Goal: Book appointment/travel/reservation

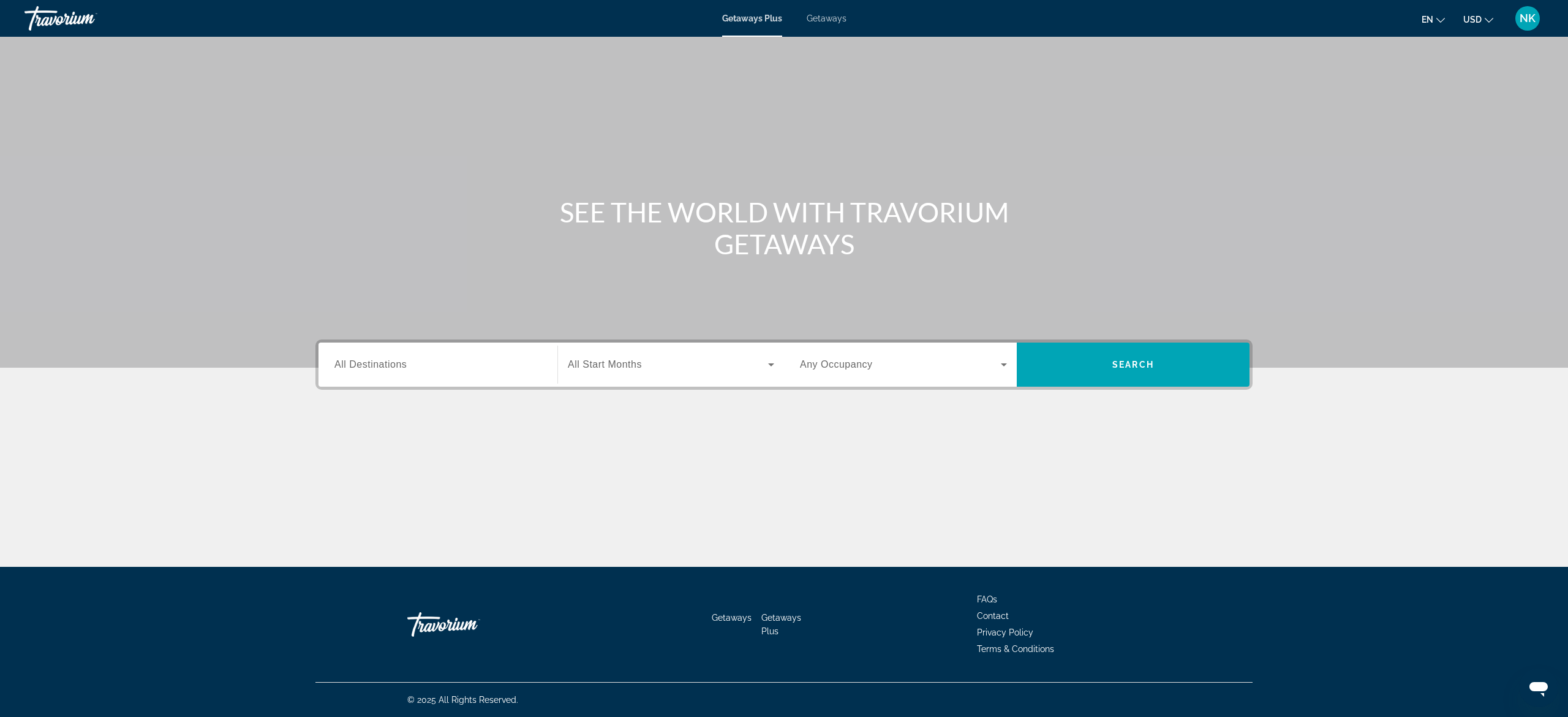
click at [383, 343] on div "Destination All Destinations" at bounding box center [438, 365] width 226 height 44
click at [395, 359] on span "All Destinations" at bounding box center [370, 364] width 72 height 10
click at [395, 358] on input "Destination All Destinations" at bounding box center [438, 365] width 207 height 15
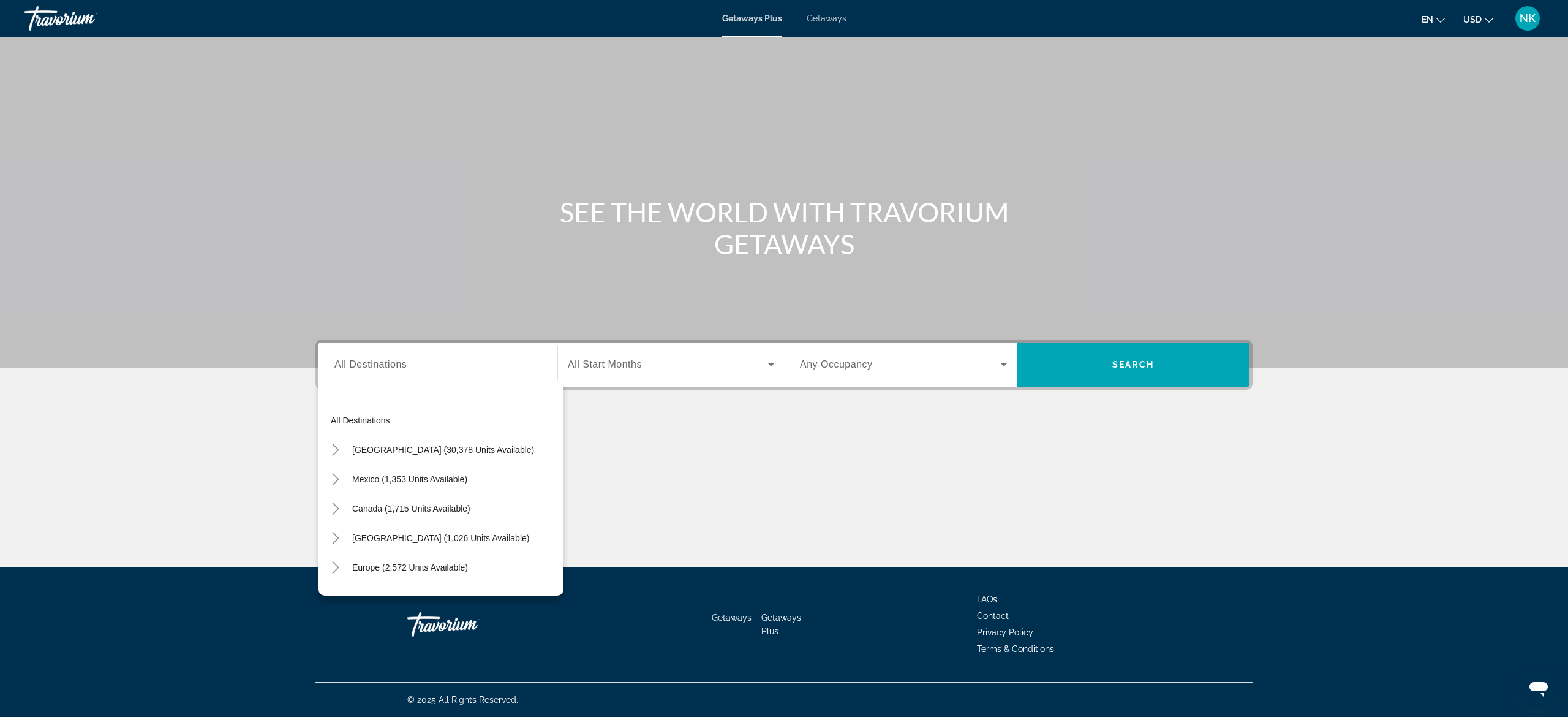
click at [576, 380] on div "Search widget" at bounding box center [671, 364] width 206 height 34
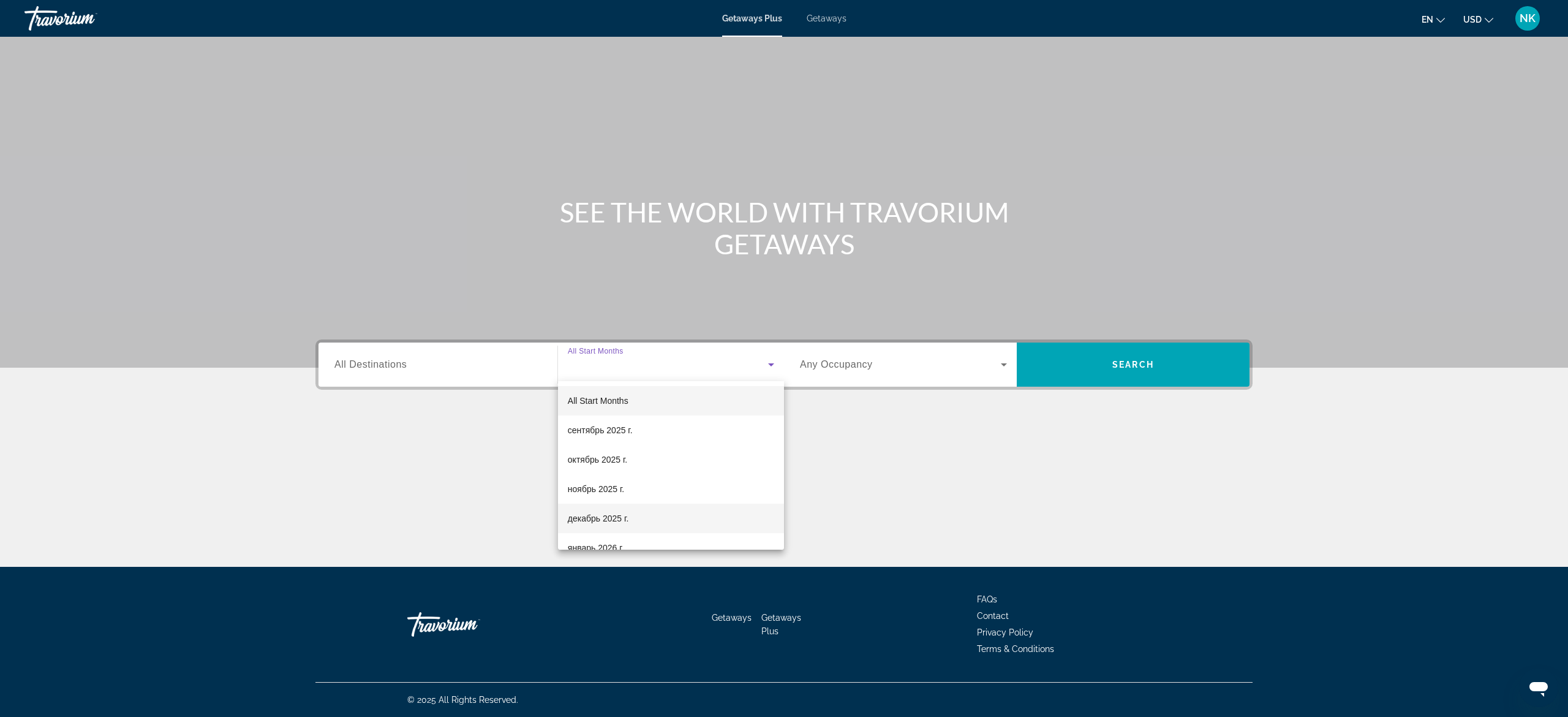
click at [634, 509] on mat-option "декабрь 2025 г." at bounding box center [671, 518] width 226 height 29
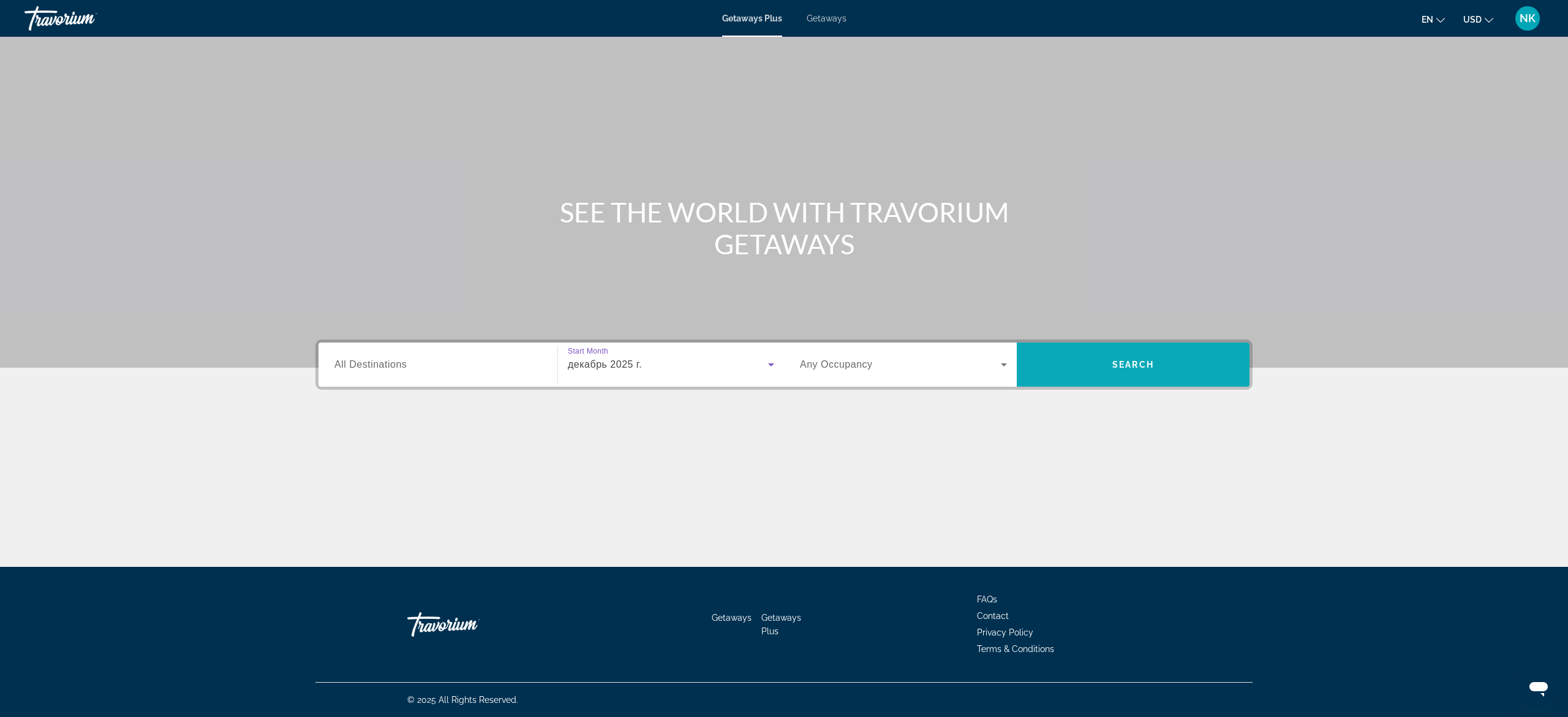
click at [1084, 362] on span "Search widget" at bounding box center [1133, 364] width 233 height 29
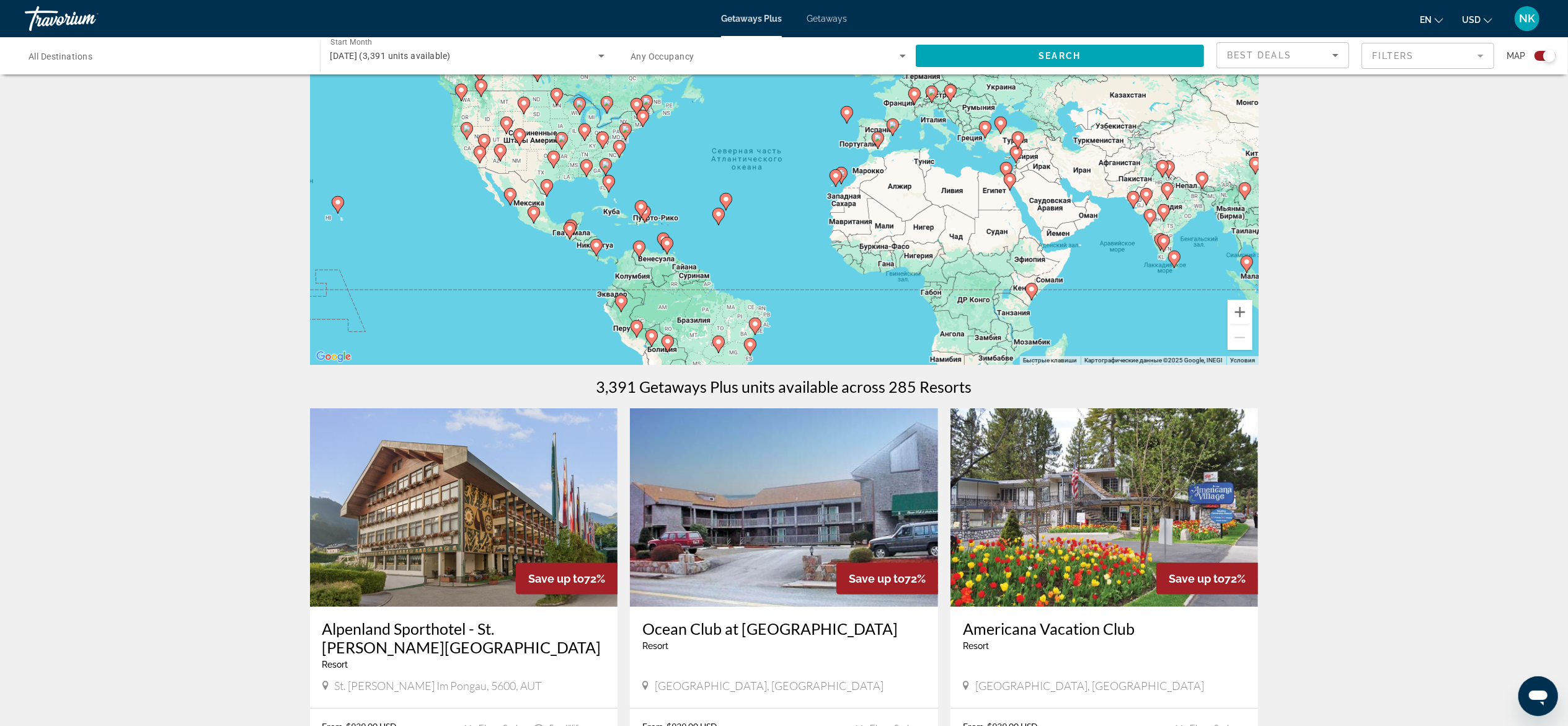
scroll to position [79, 0]
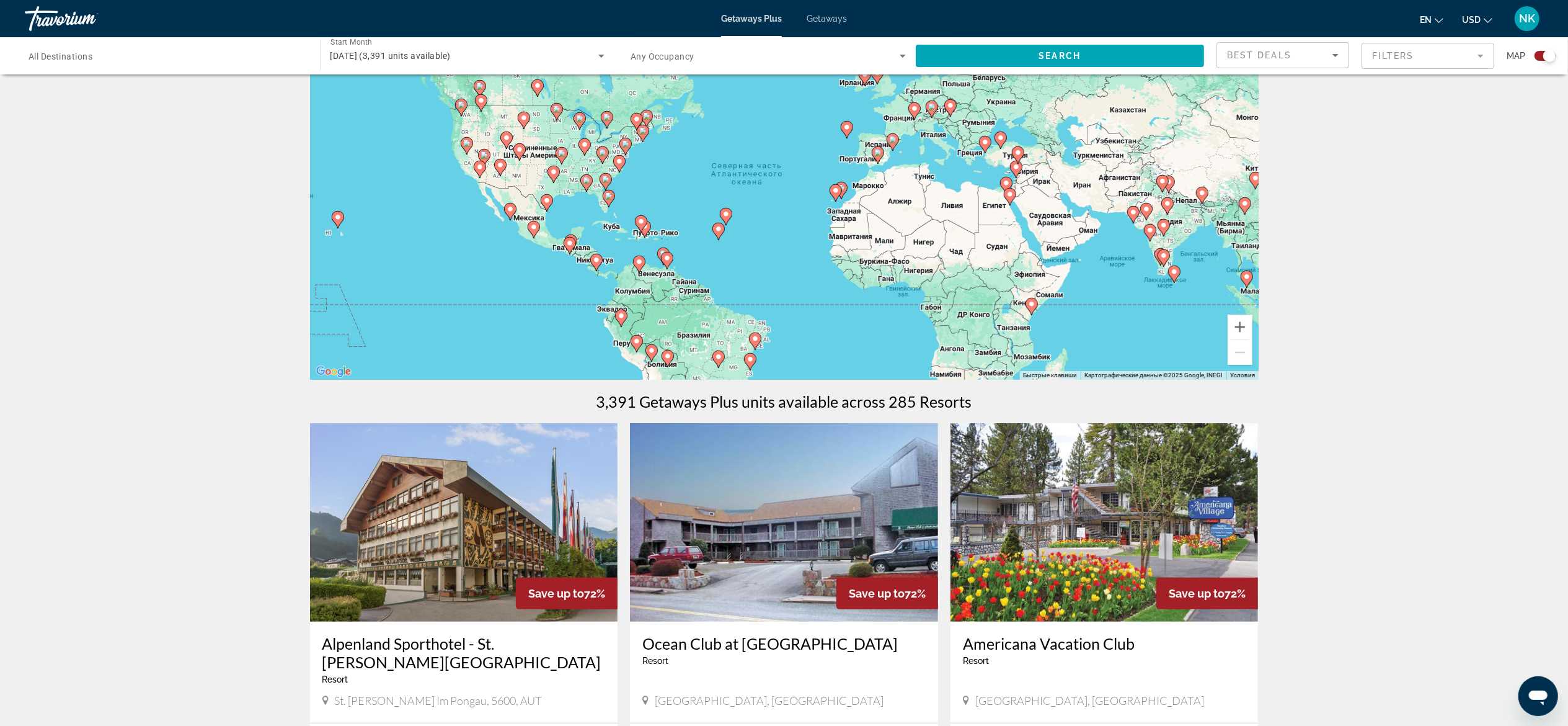
click at [995, 177] on div "Чтобы активировать перетаскивание с помощью клавиатуры, нажмите Alt + Ввод. Пос…" at bounding box center [784, 193] width 949 height 373
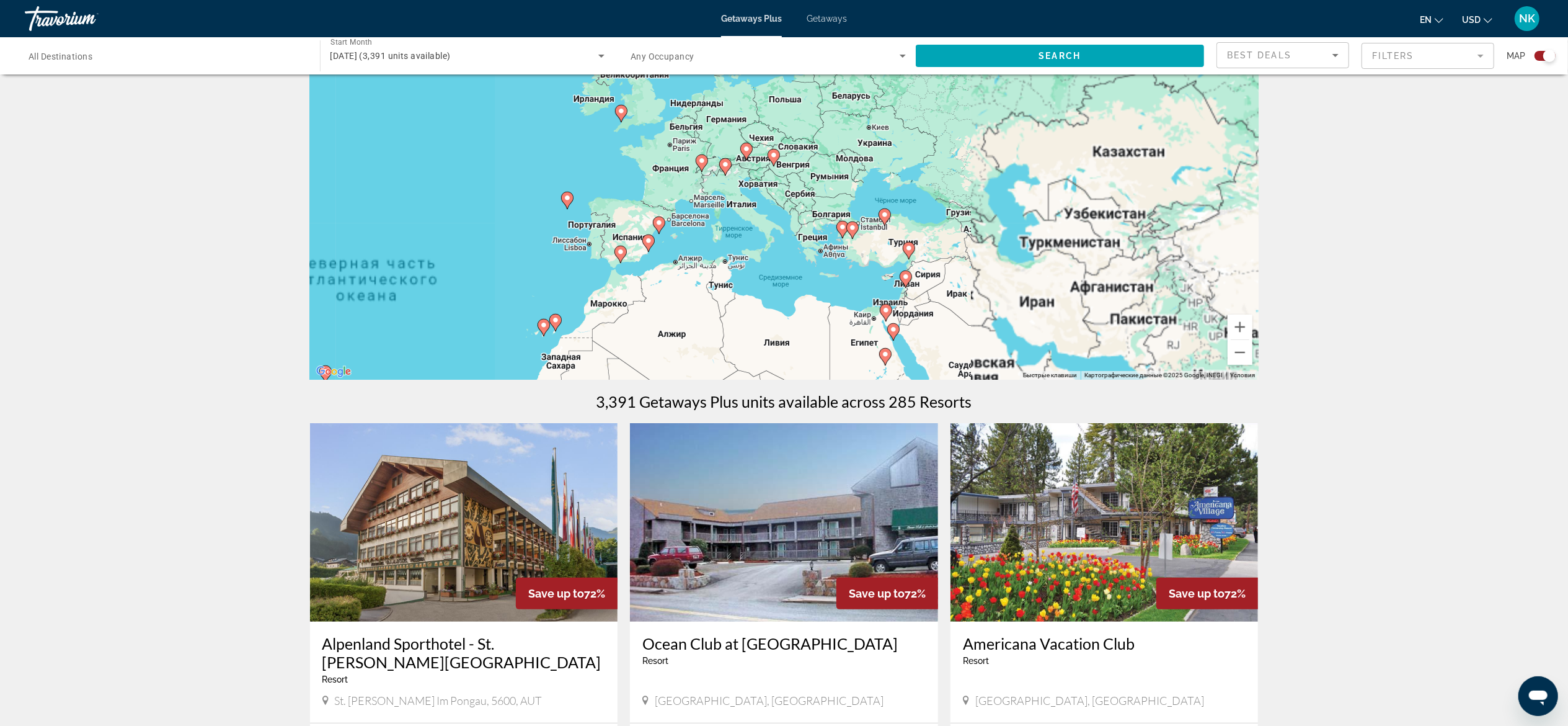
drag, startPoint x: 1063, startPoint y: 162, endPoint x: 851, endPoint y: 348, distance: 282.0
click at [851, 348] on div "Чтобы активировать перетаскивание с помощью клавиатуры, нажмите Alt + Ввод. Пос…" at bounding box center [784, 193] width 949 height 373
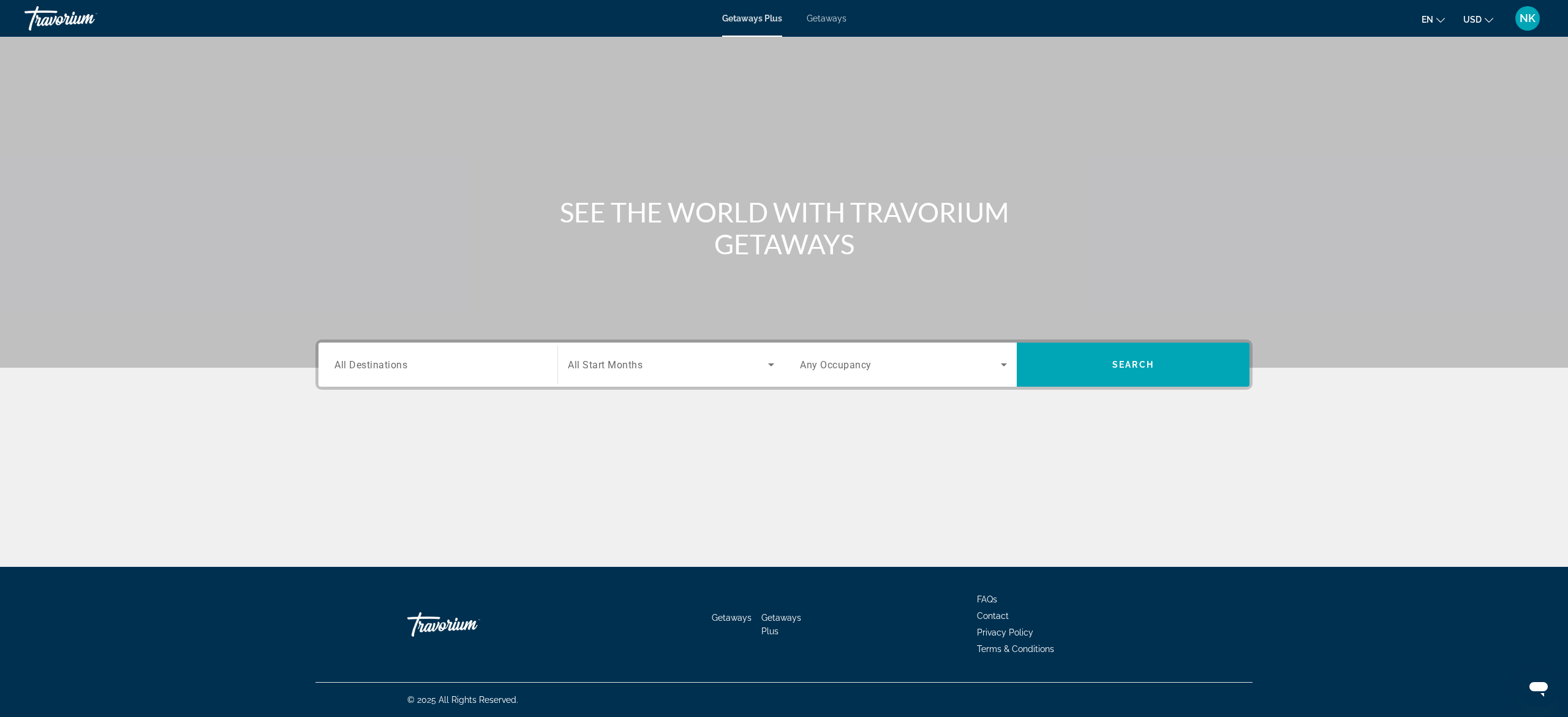
click at [446, 385] on div "Destination All Destinations" at bounding box center [438, 365] width 226 height 44
click at [436, 378] on div "Search widget" at bounding box center [438, 365] width 207 height 35
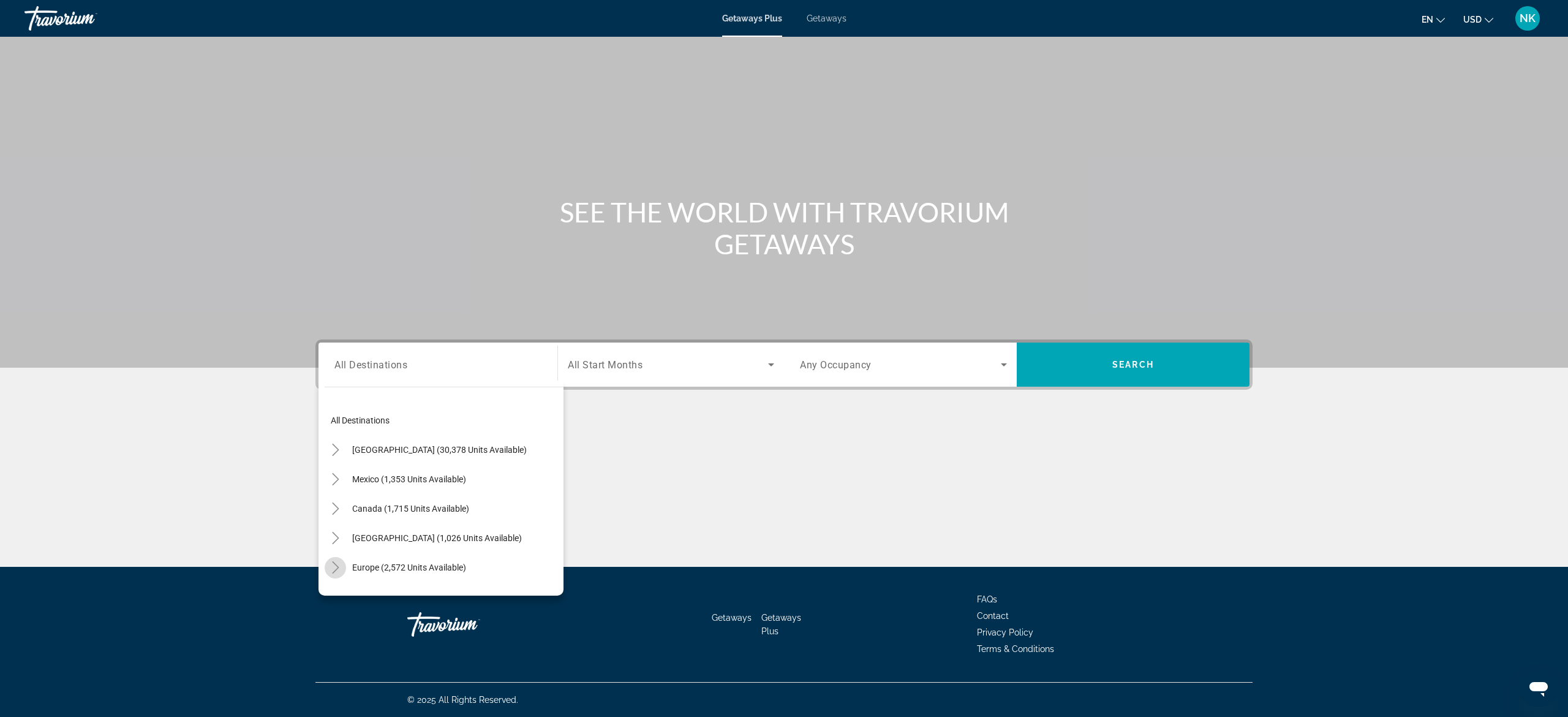
click at [336, 570] on icon "Toggle Europe (2,572 units available)" at bounding box center [335, 567] width 12 height 12
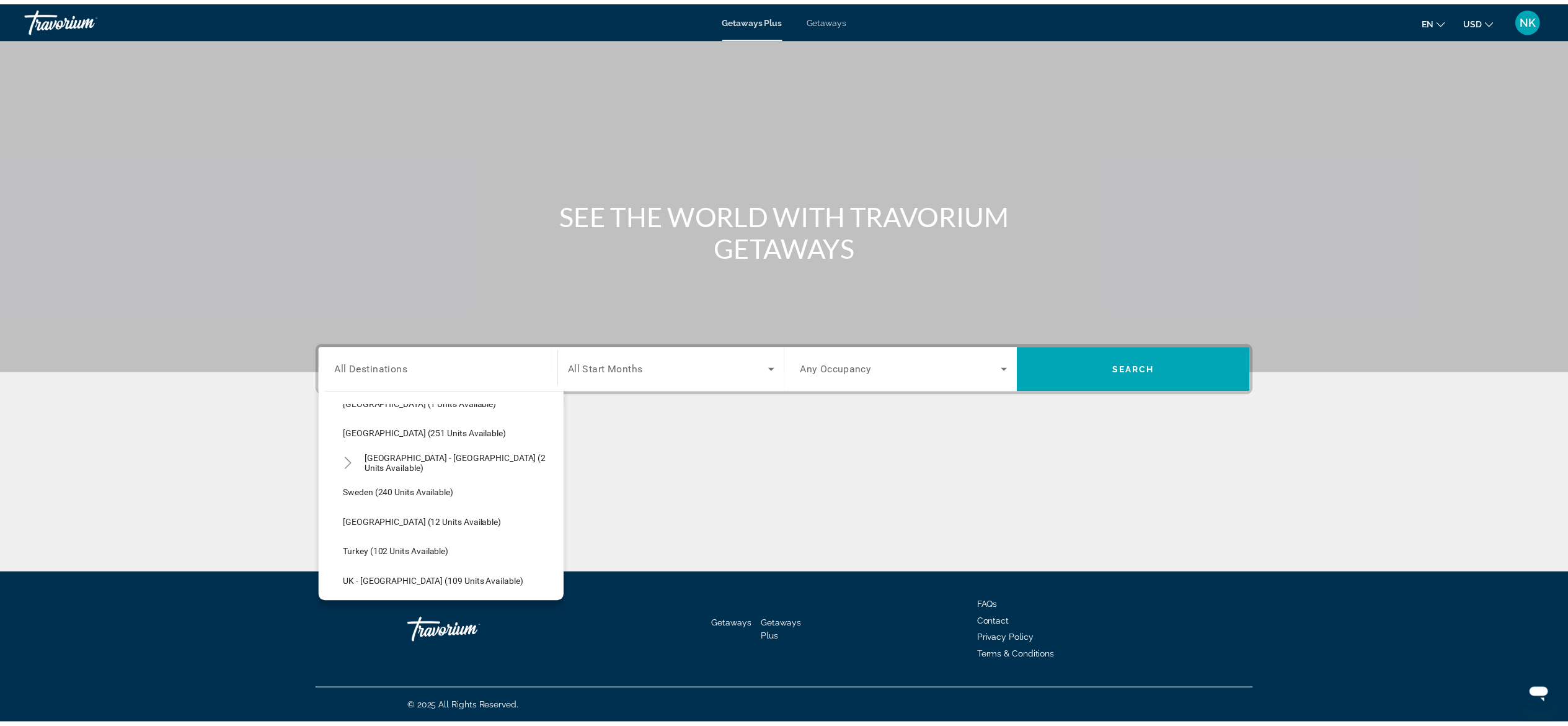
scroll to position [553, 0]
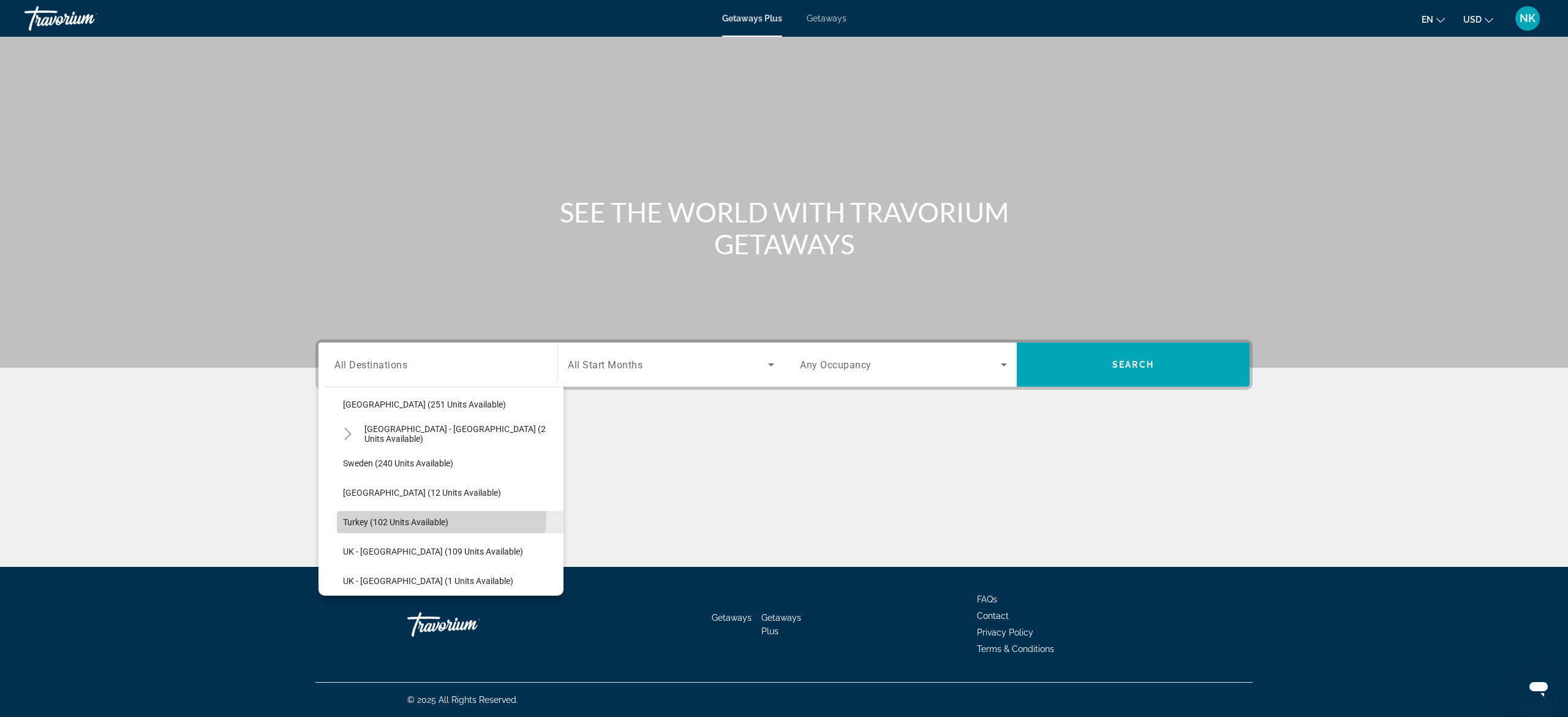
click at [424, 513] on span "Search widget" at bounding box center [449, 522] width 226 height 29
type input "**********"
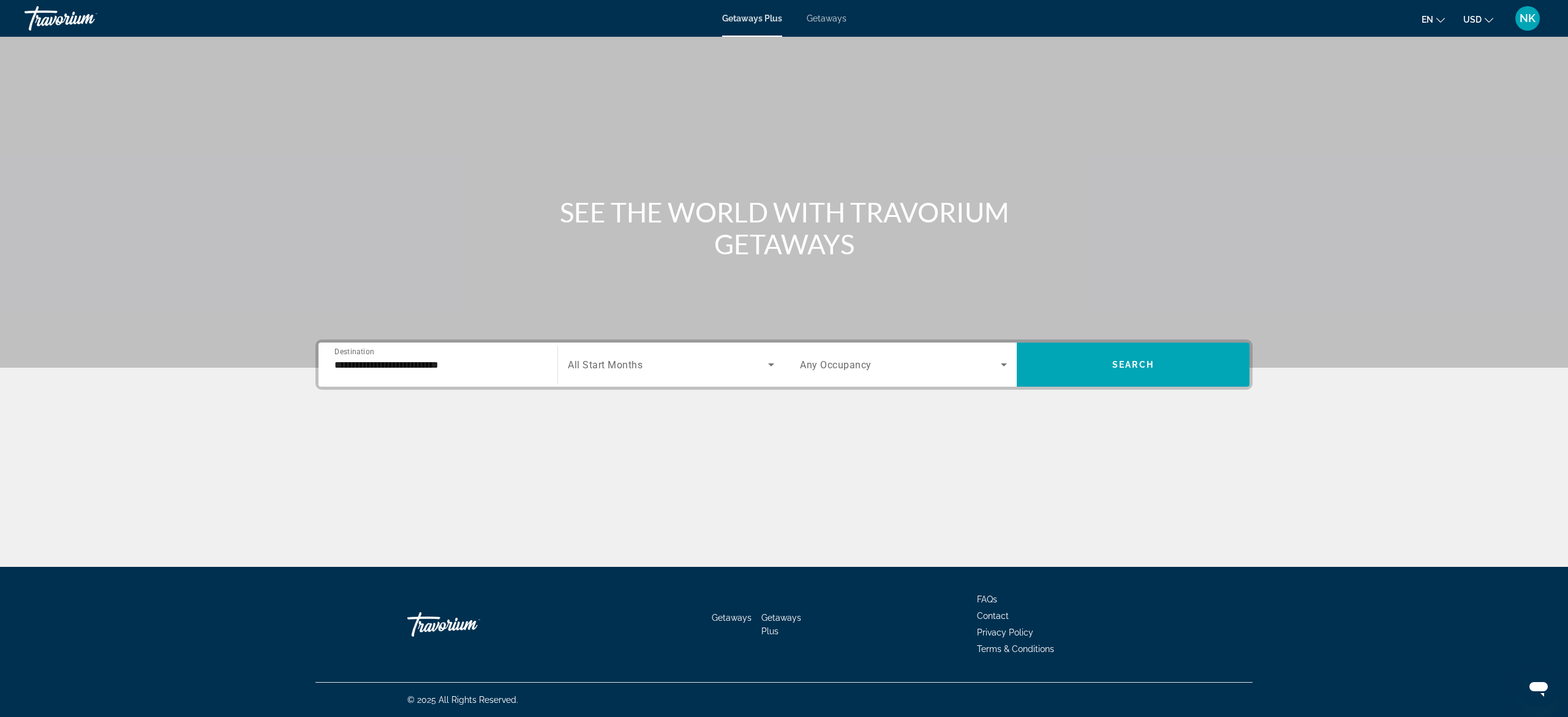
click at [640, 379] on div "Search widget" at bounding box center [671, 364] width 206 height 34
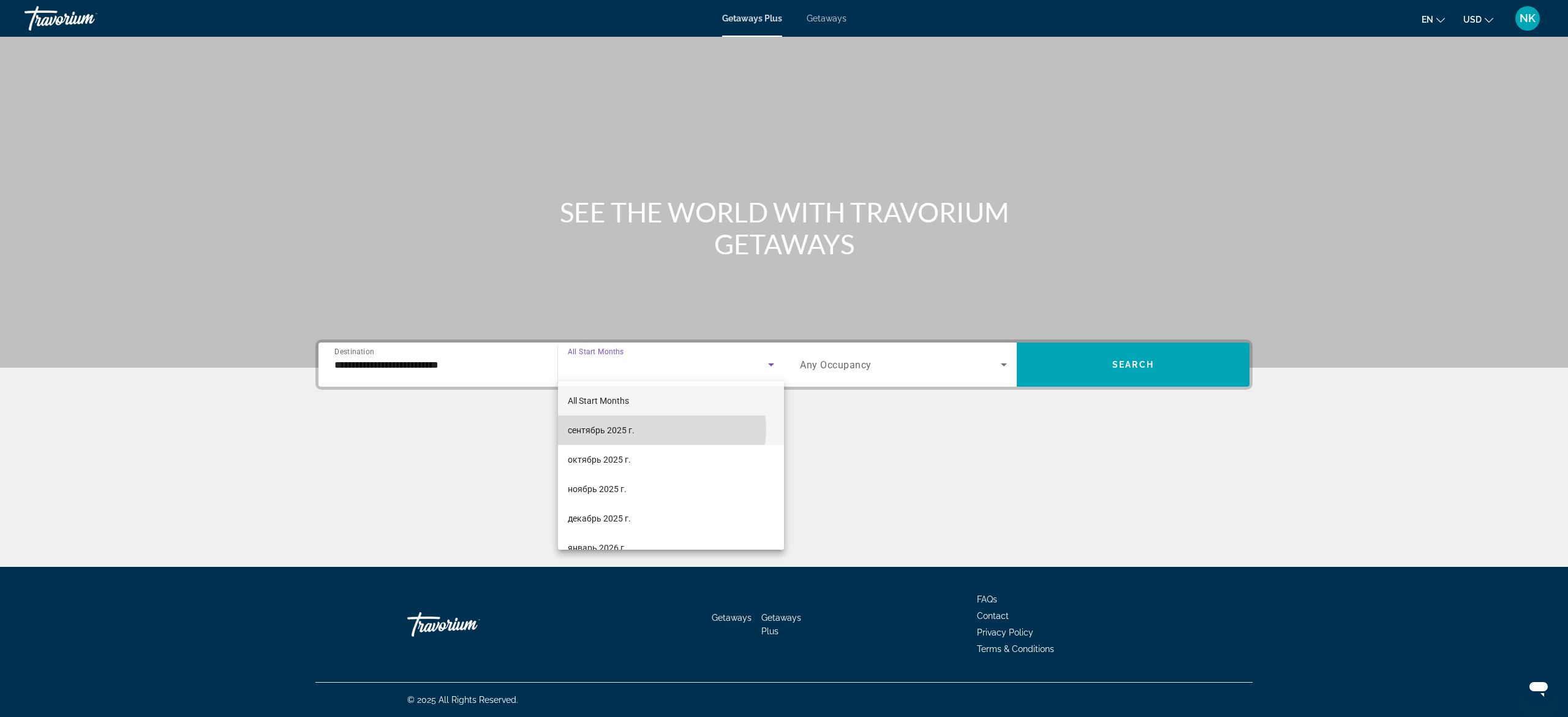
click at [655, 428] on mat-option "сентябрь 2025 г." at bounding box center [671, 430] width 226 height 29
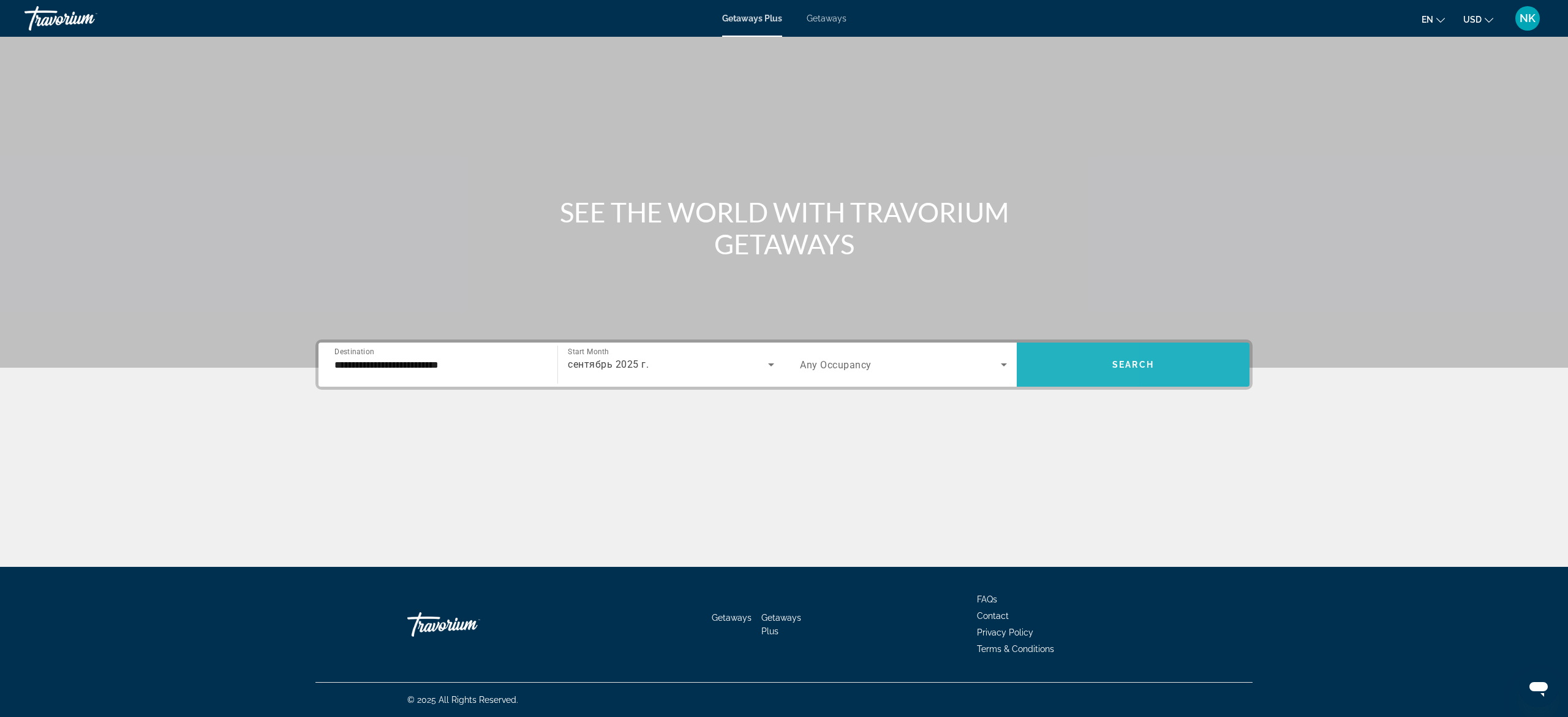
click at [1040, 358] on span "Search widget" at bounding box center [1133, 364] width 233 height 29
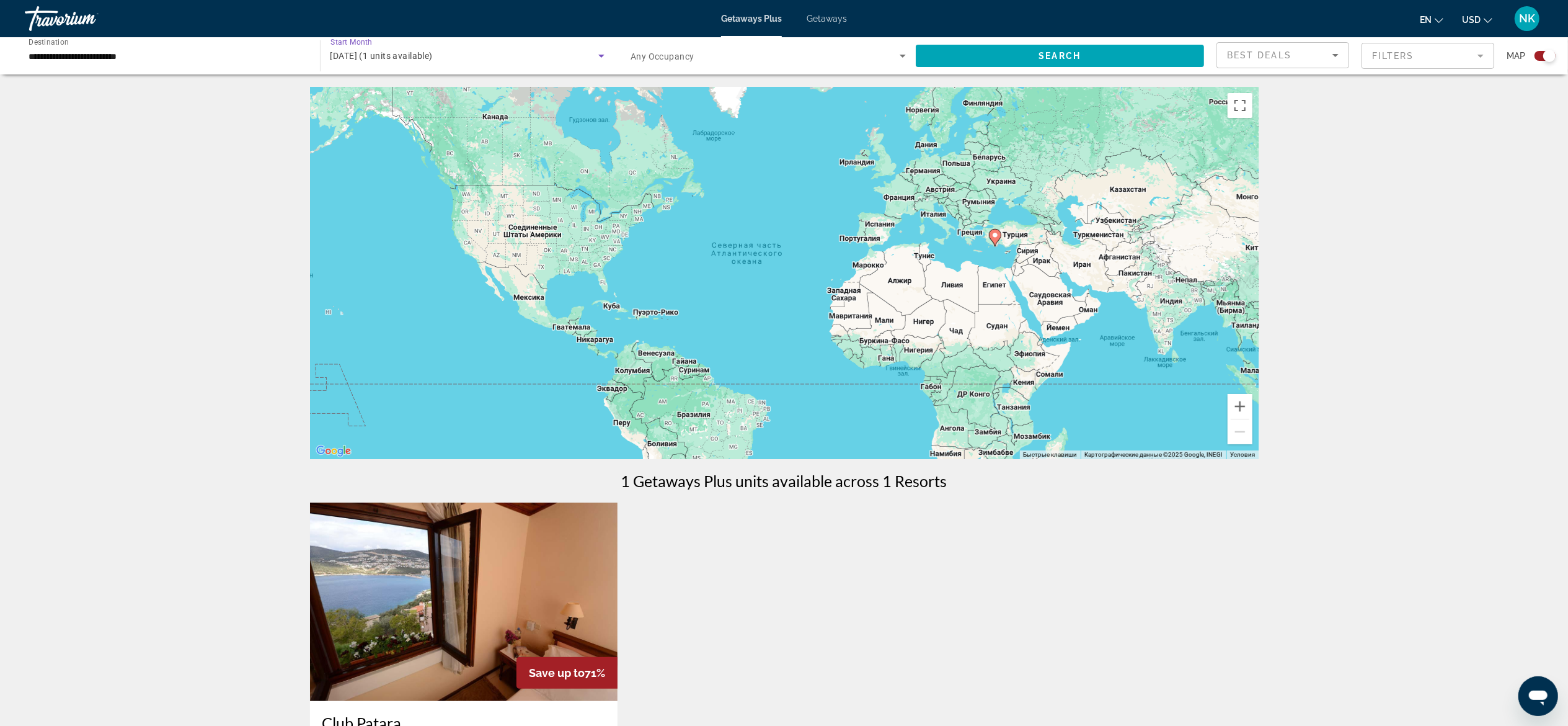
click at [460, 49] on div "September 2025 (1 units available)" at bounding box center [464, 56] width 269 height 15
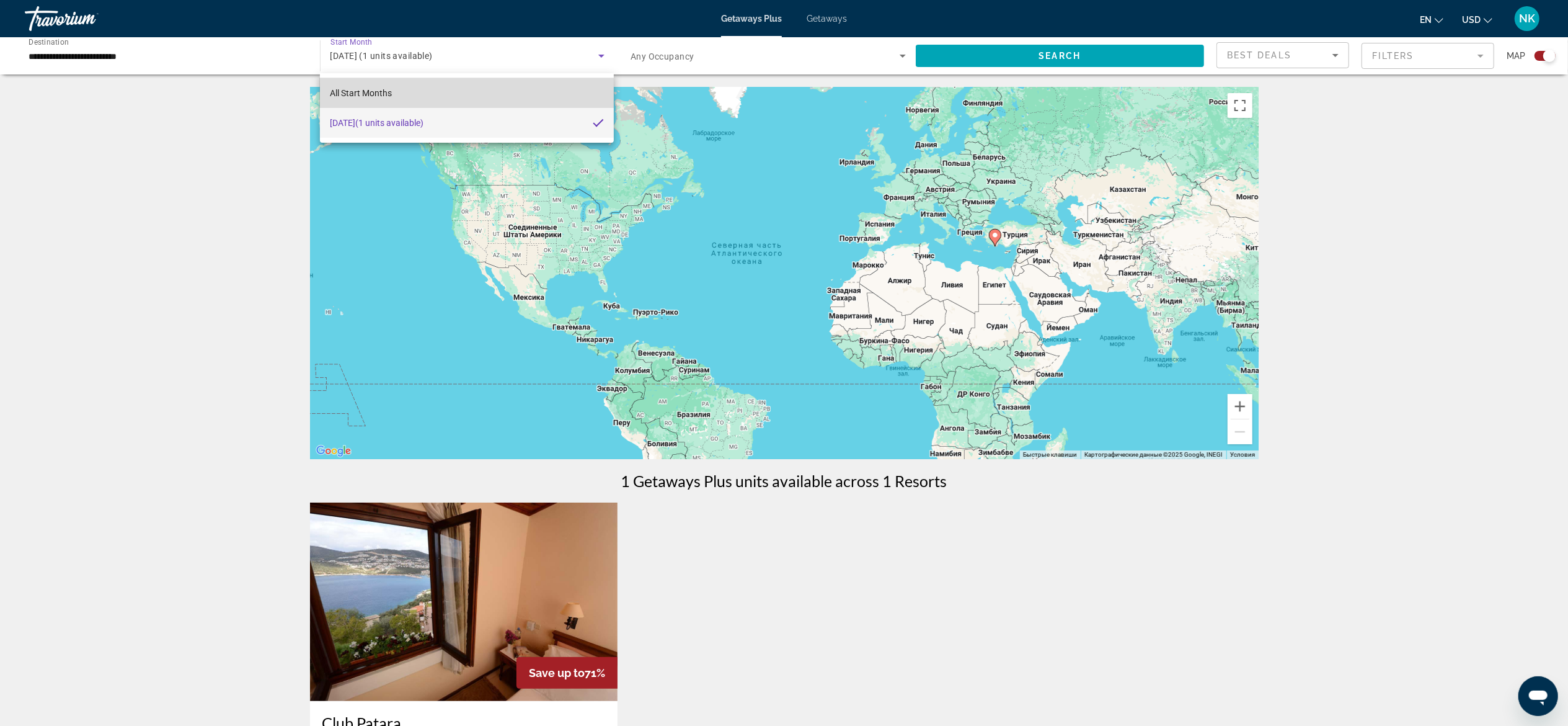
click at [445, 97] on mat-option "All Start Months" at bounding box center [467, 93] width 294 height 30
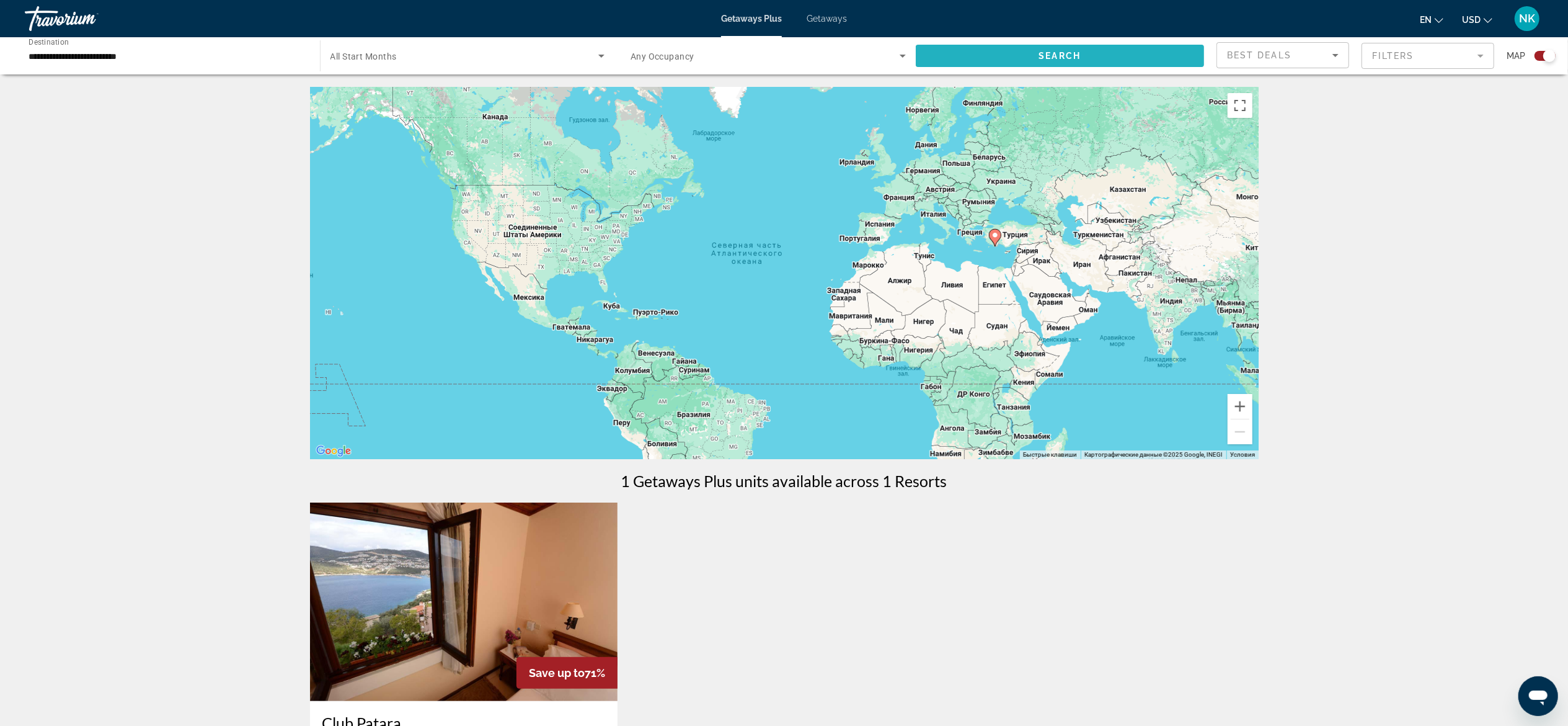
click at [1045, 66] on span "Search widget" at bounding box center [1060, 55] width 289 height 30
click at [539, 61] on span "Search widget" at bounding box center [464, 56] width 269 height 15
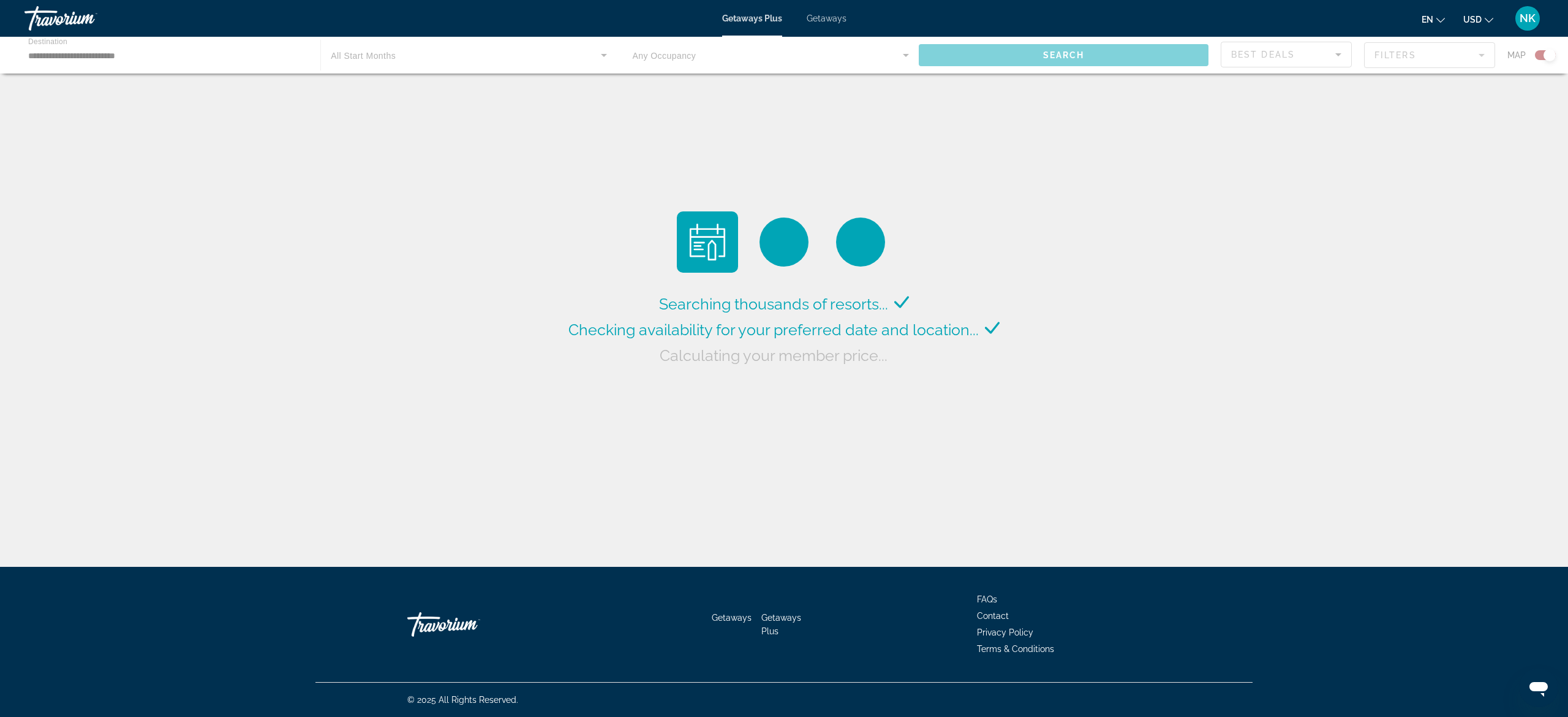
click at [434, 53] on div "Main content" at bounding box center [784, 55] width 1568 height 37
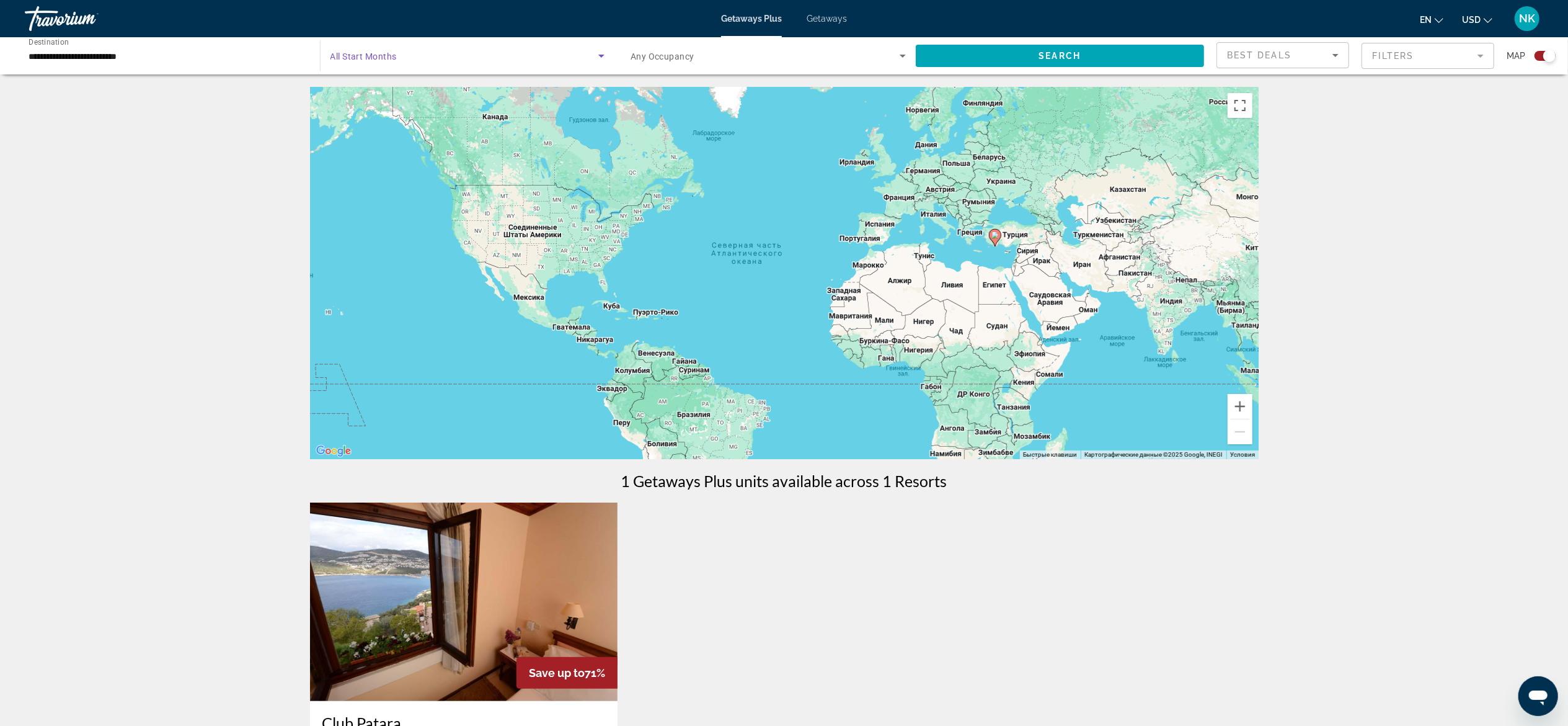
click at [439, 53] on span "Search widget" at bounding box center [464, 56] width 269 height 15
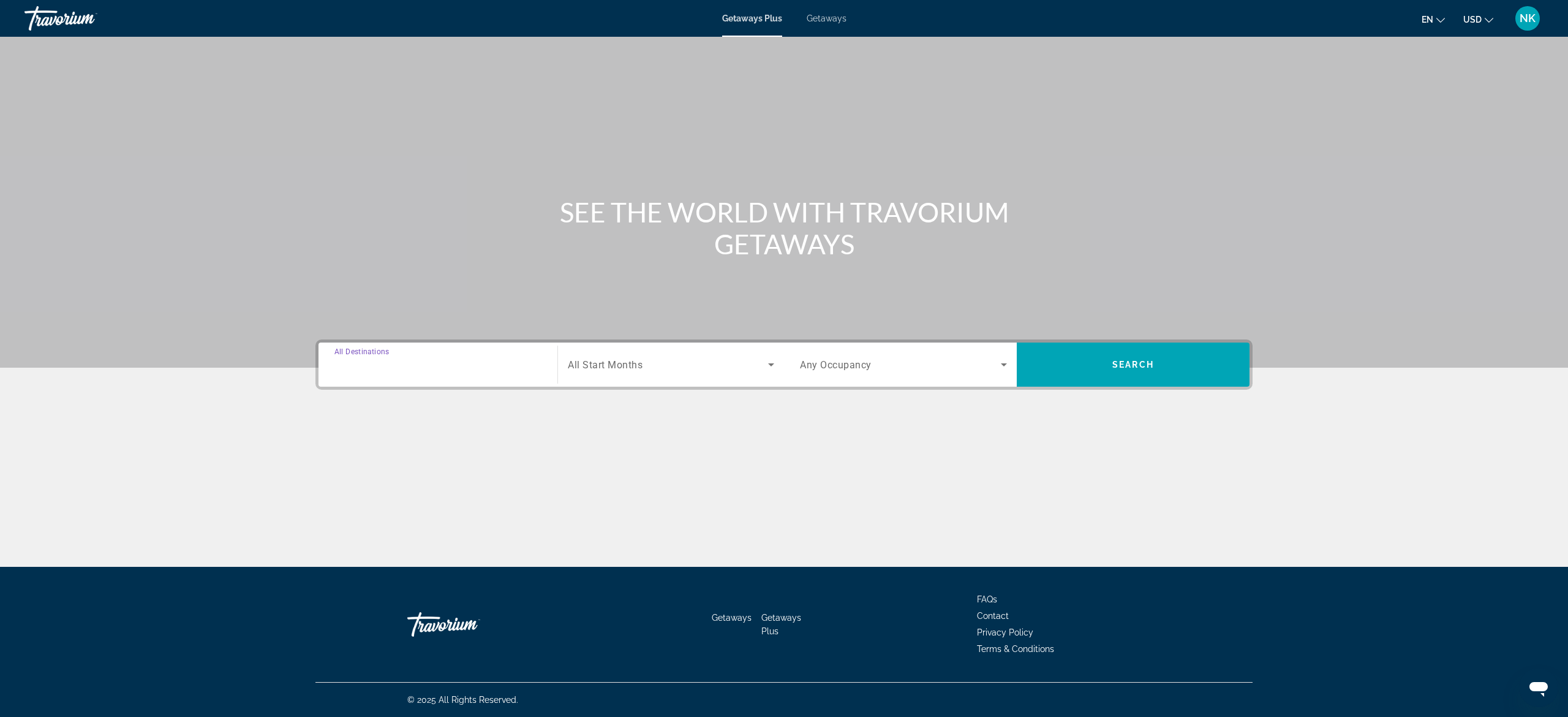
click at [425, 369] on input "Destination All Destinations" at bounding box center [438, 365] width 207 height 15
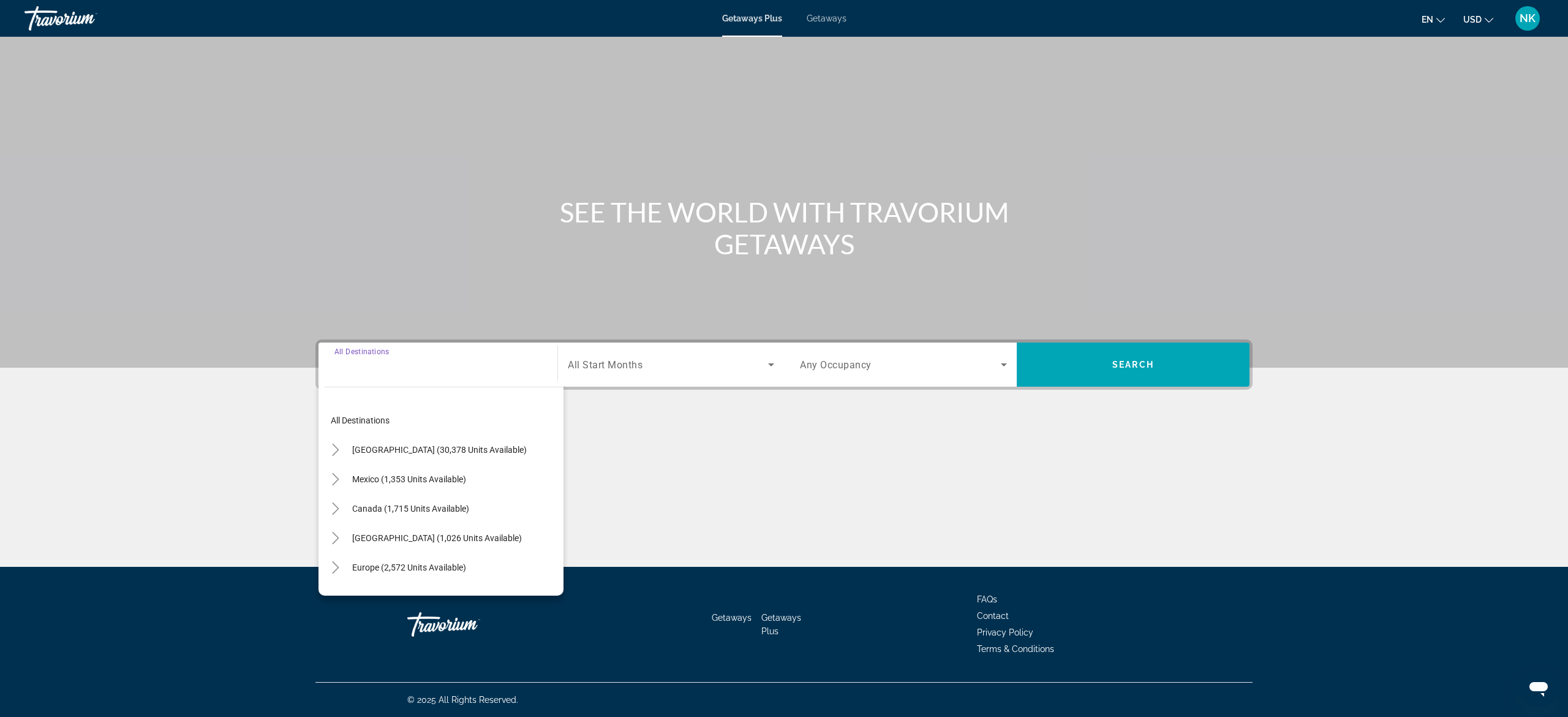
click at [418, 369] on input "Destination All Destinations" at bounding box center [438, 365] width 207 height 15
click at [336, 570] on icon "Toggle Europe (2,572 units available)" at bounding box center [335, 567] width 12 height 12
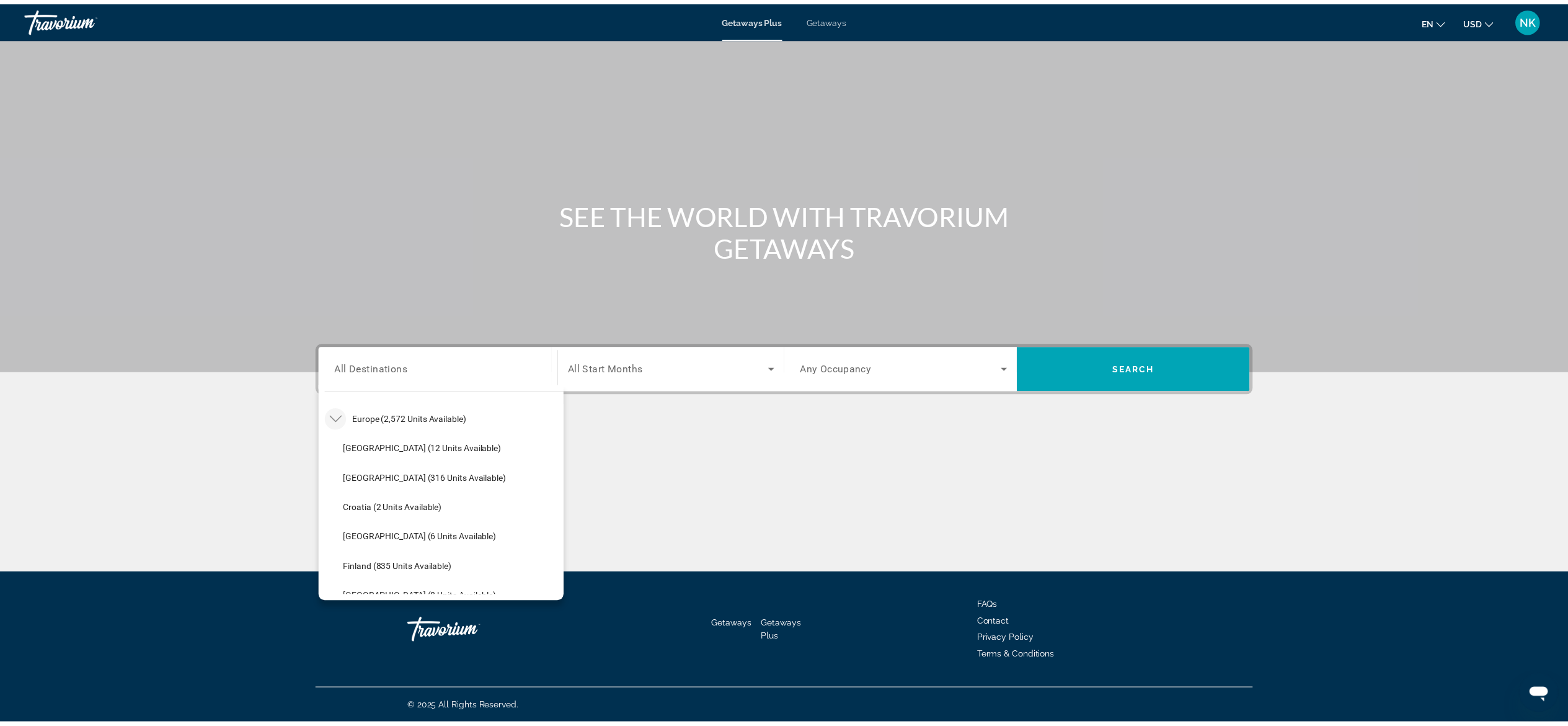
scroll to position [669, 0]
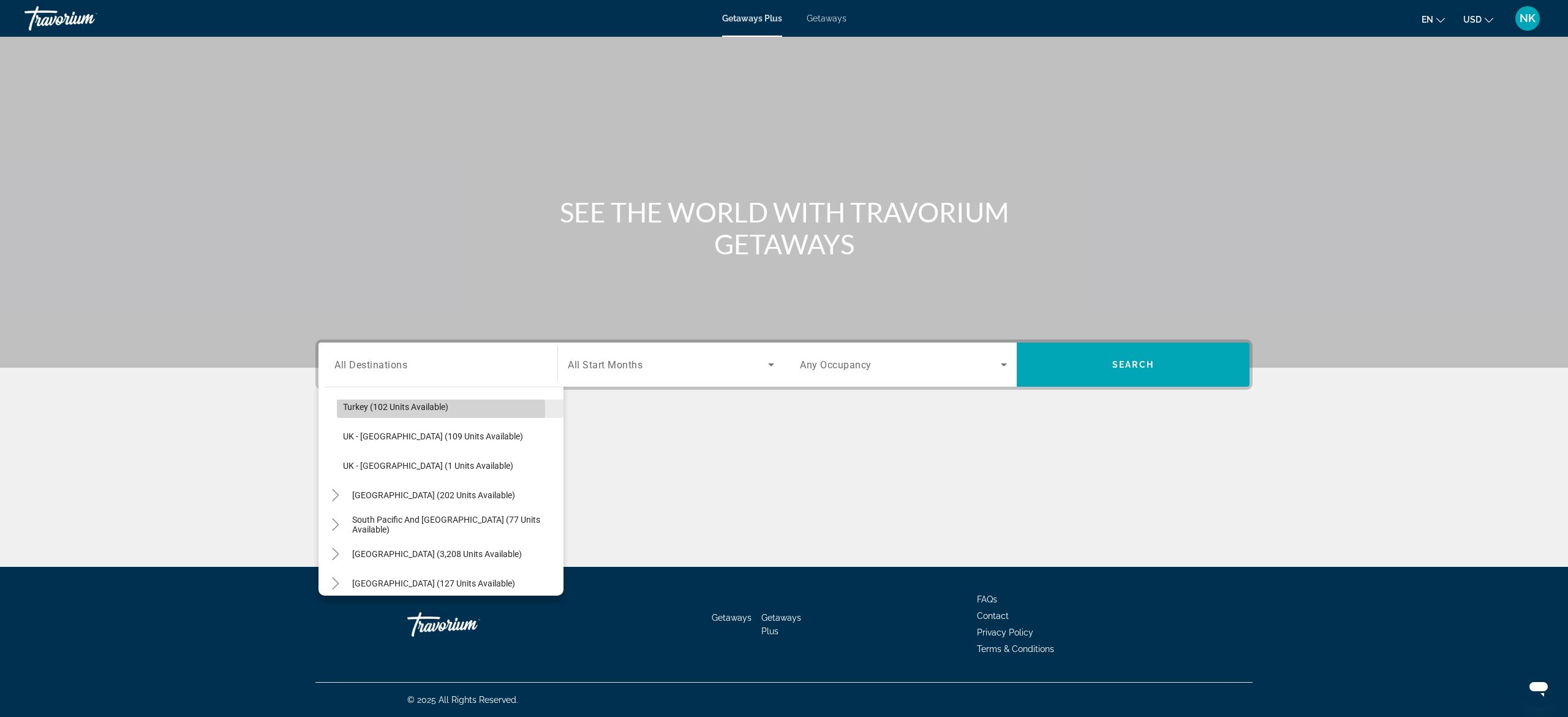
click at [403, 409] on span "Turkey (102 units available)" at bounding box center [396, 407] width 105 height 10
type input "**********"
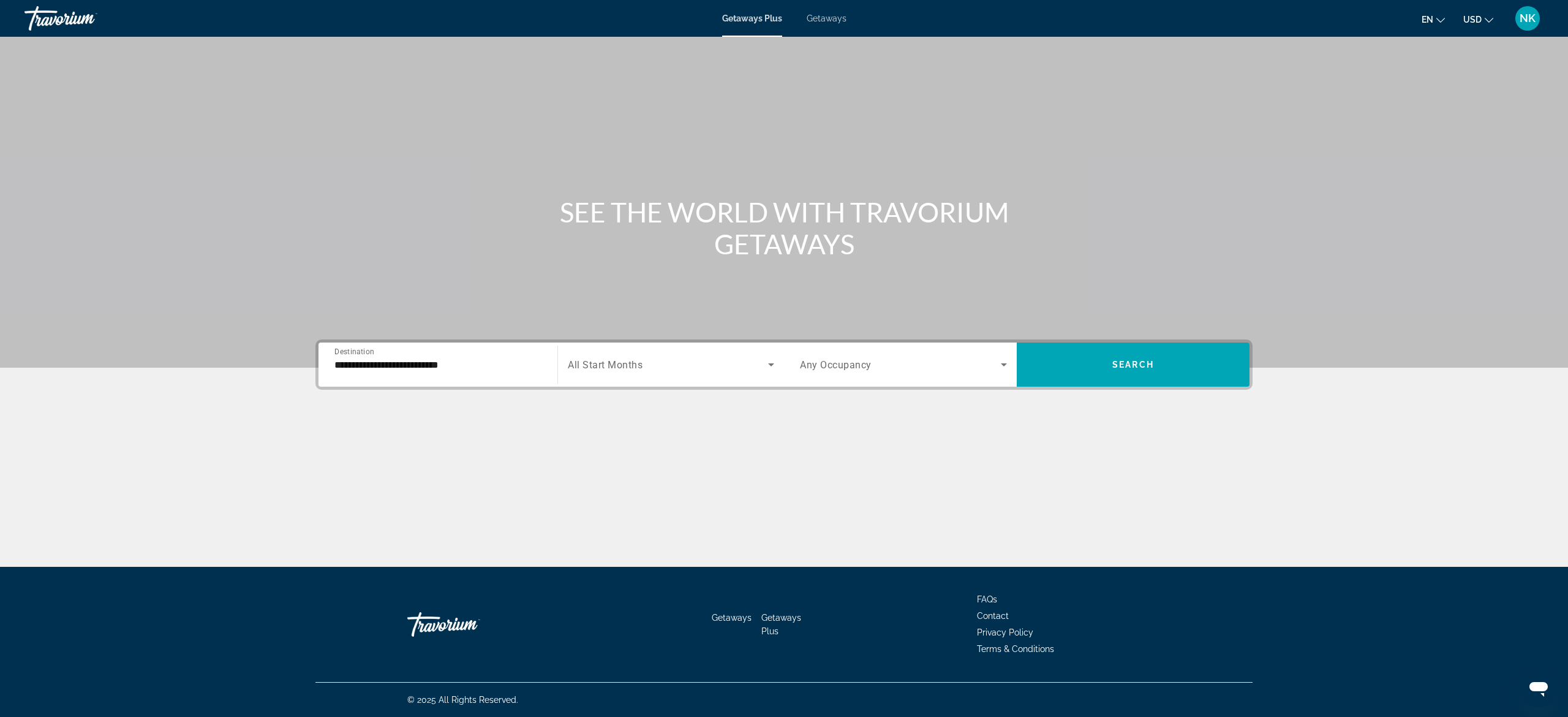
click at [648, 350] on div "Search widget" at bounding box center [671, 364] width 206 height 34
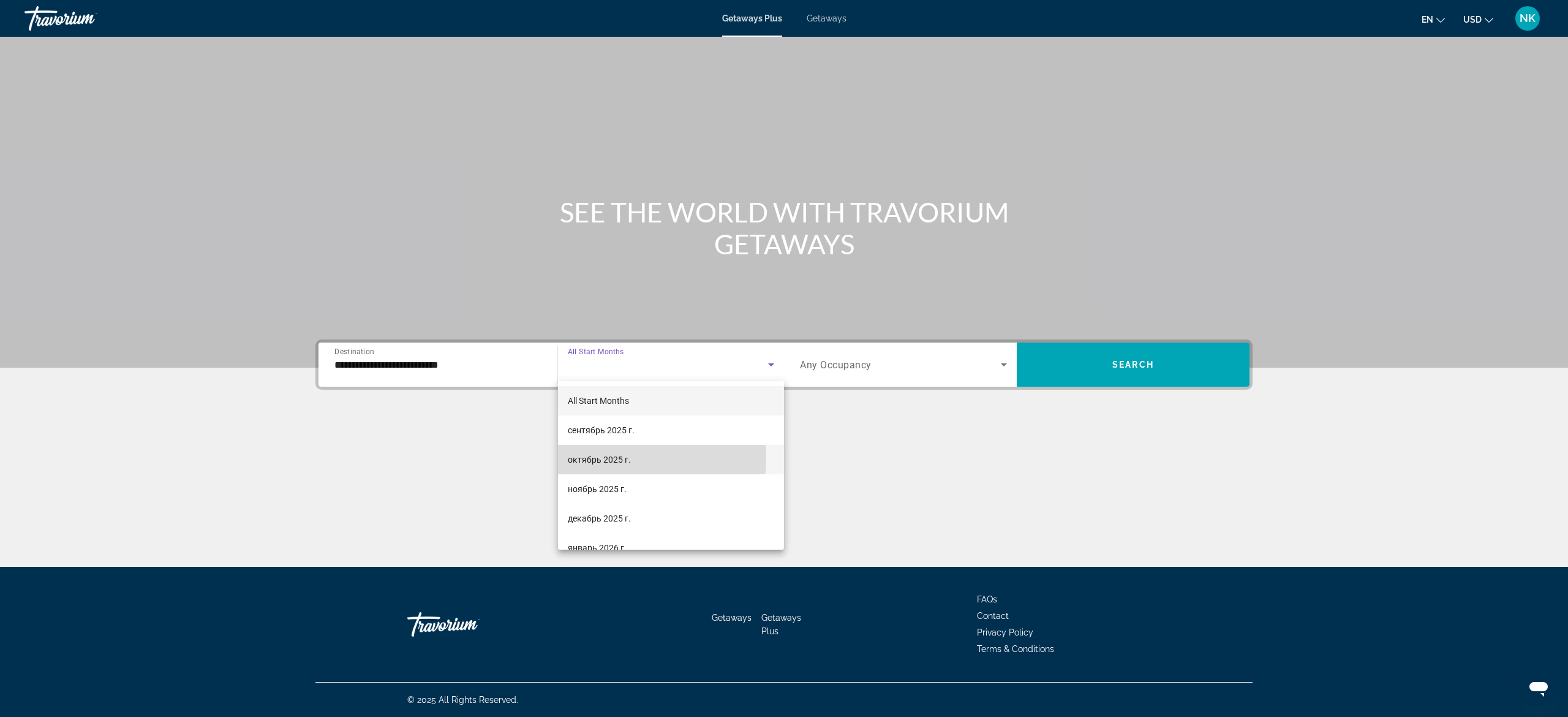
click at [591, 457] on span "октябрь 2025 г." at bounding box center [599, 459] width 63 height 15
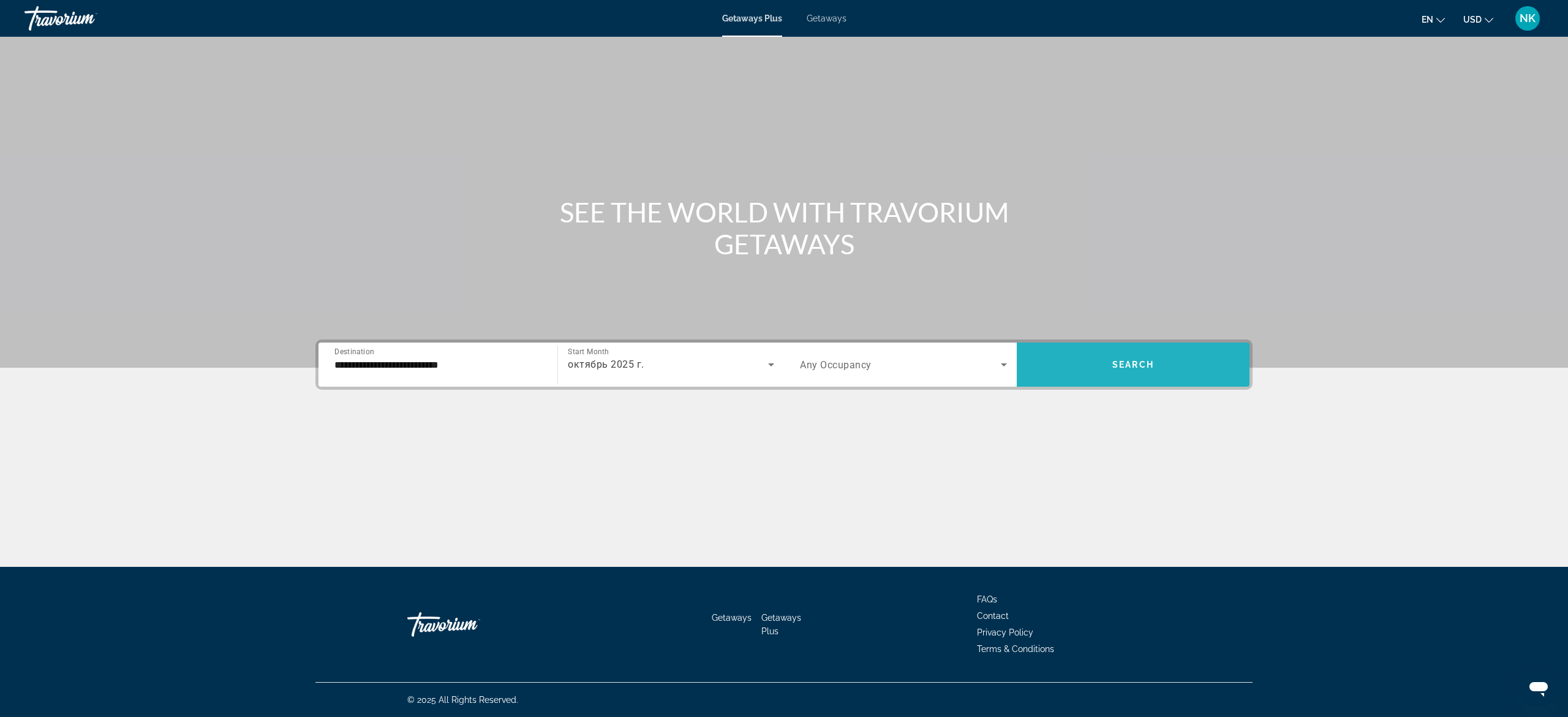
click at [1115, 361] on span "Search" at bounding box center [1133, 364] width 42 height 10
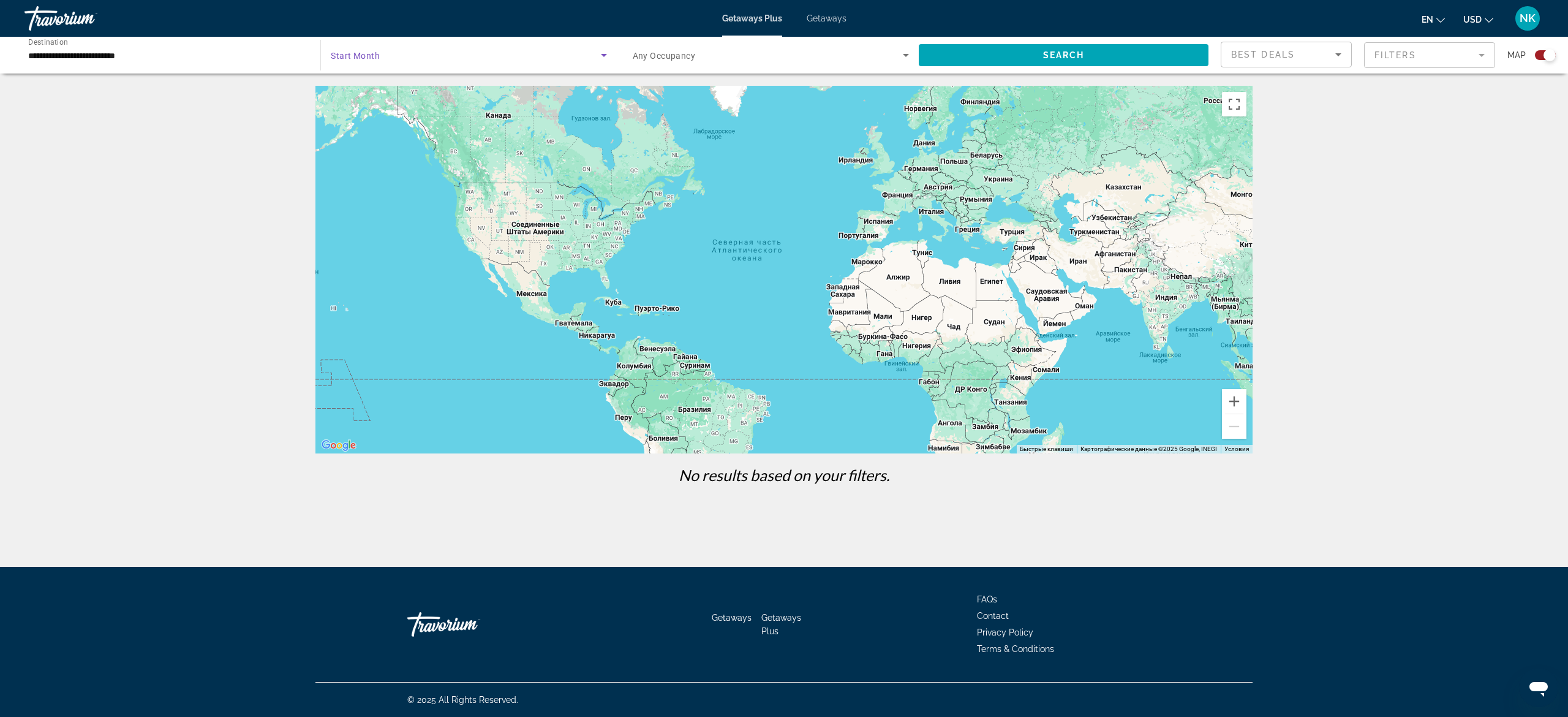
click at [410, 50] on span "Search widget" at bounding box center [466, 55] width 270 height 15
click at [388, 91] on span "All Start Months" at bounding box center [361, 91] width 61 height 10
click at [977, 55] on span "Search widget" at bounding box center [1063, 55] width 290 height 29
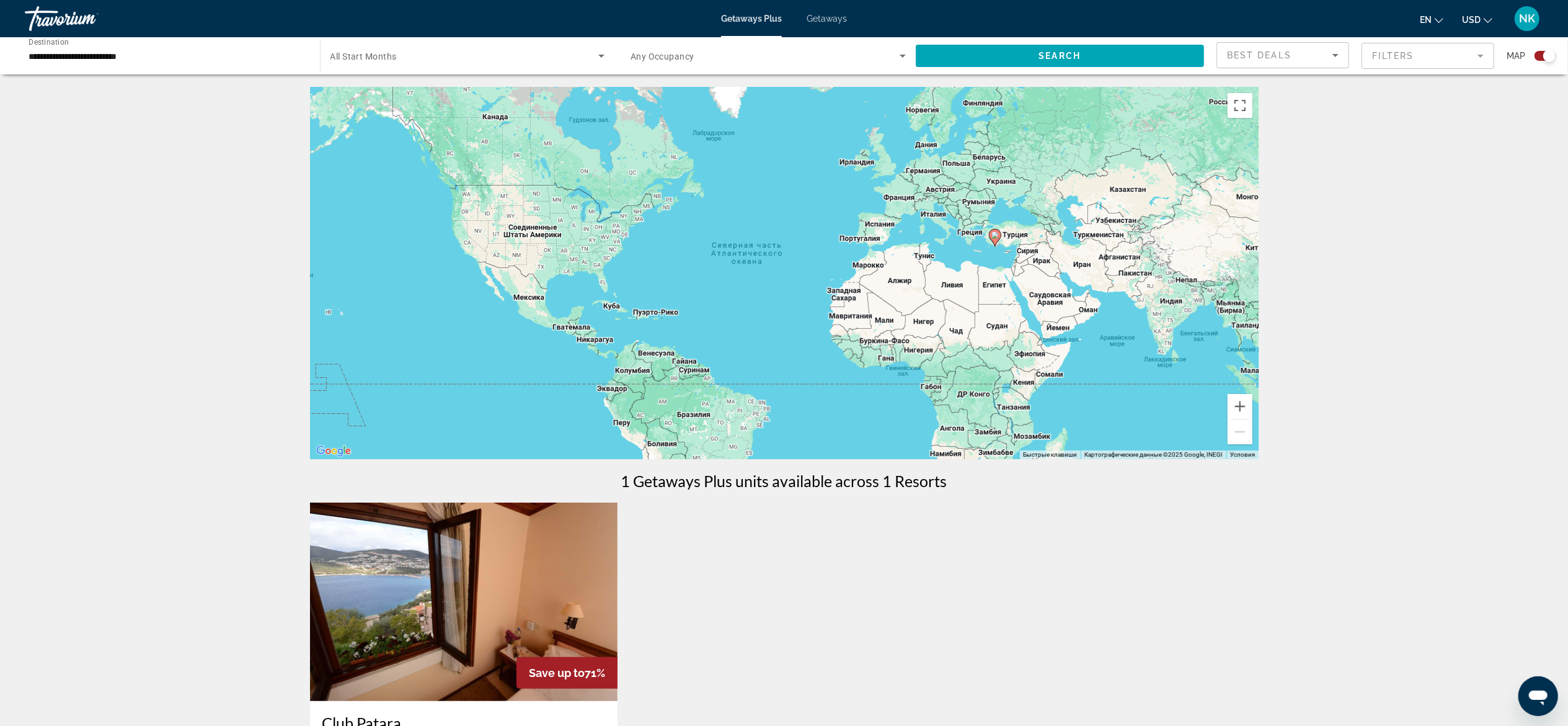
click at [272, 64] on div "**********" at bounding box center [165, 57] width 275 height 35
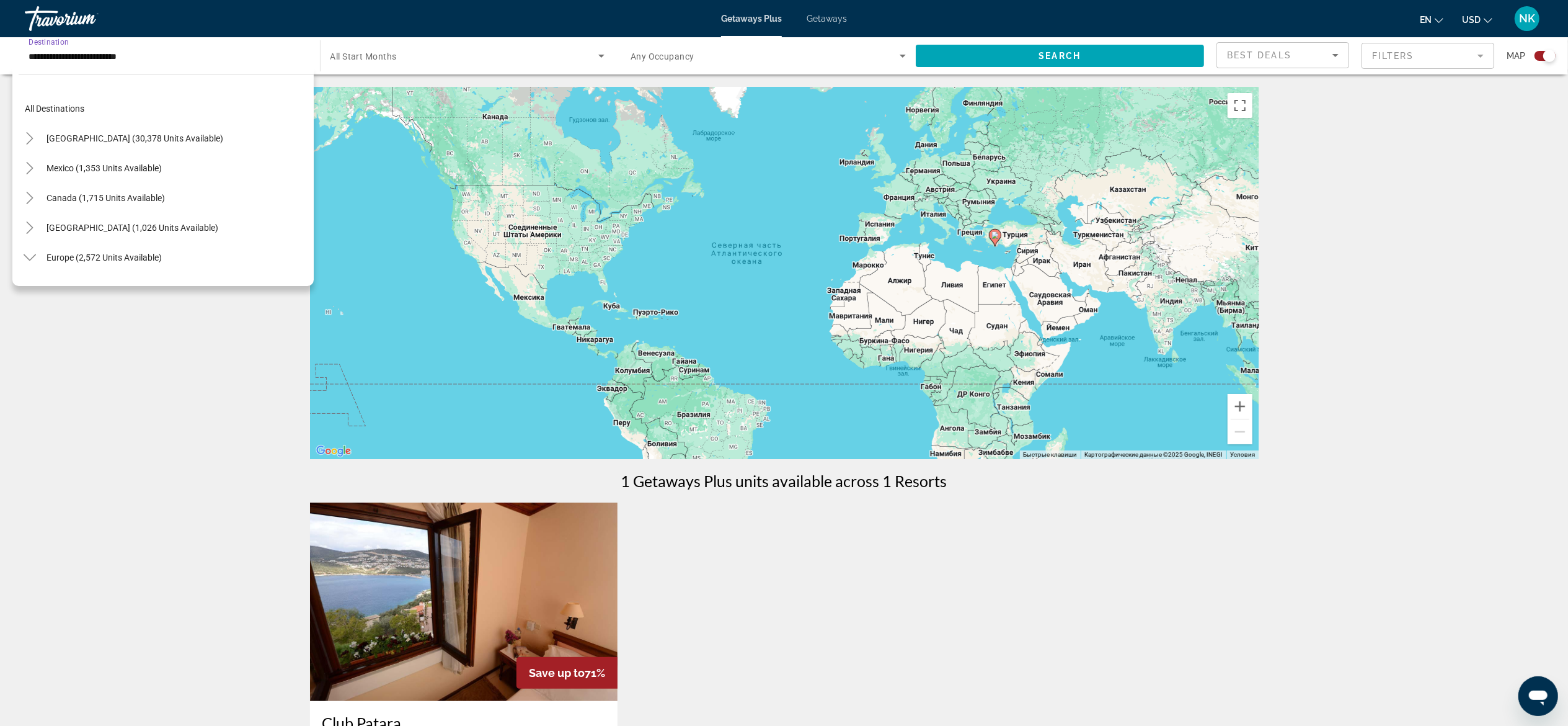
scroll to position [579, 0]
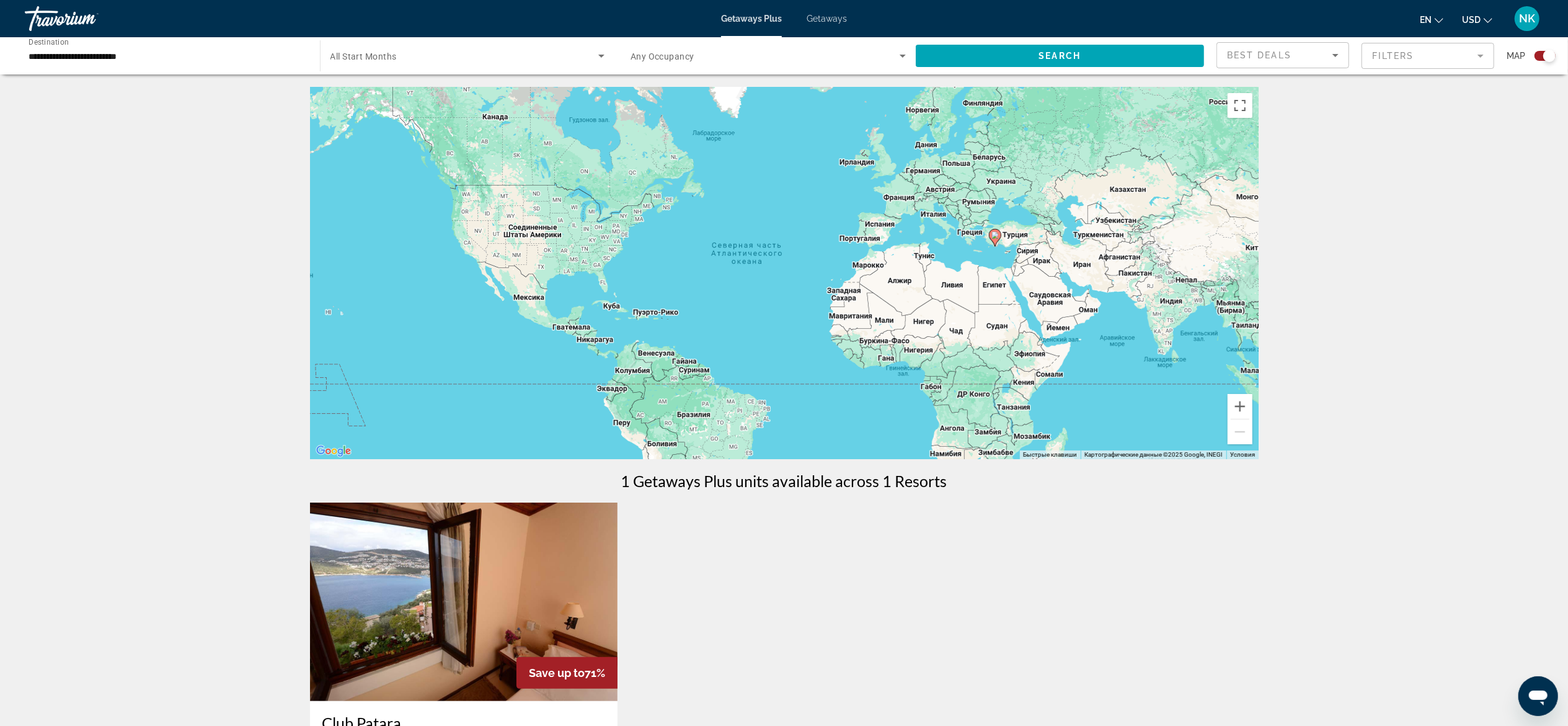
click at [370, 42] on div "Search widget" at bounding box center [468, 56] width 274 height 35
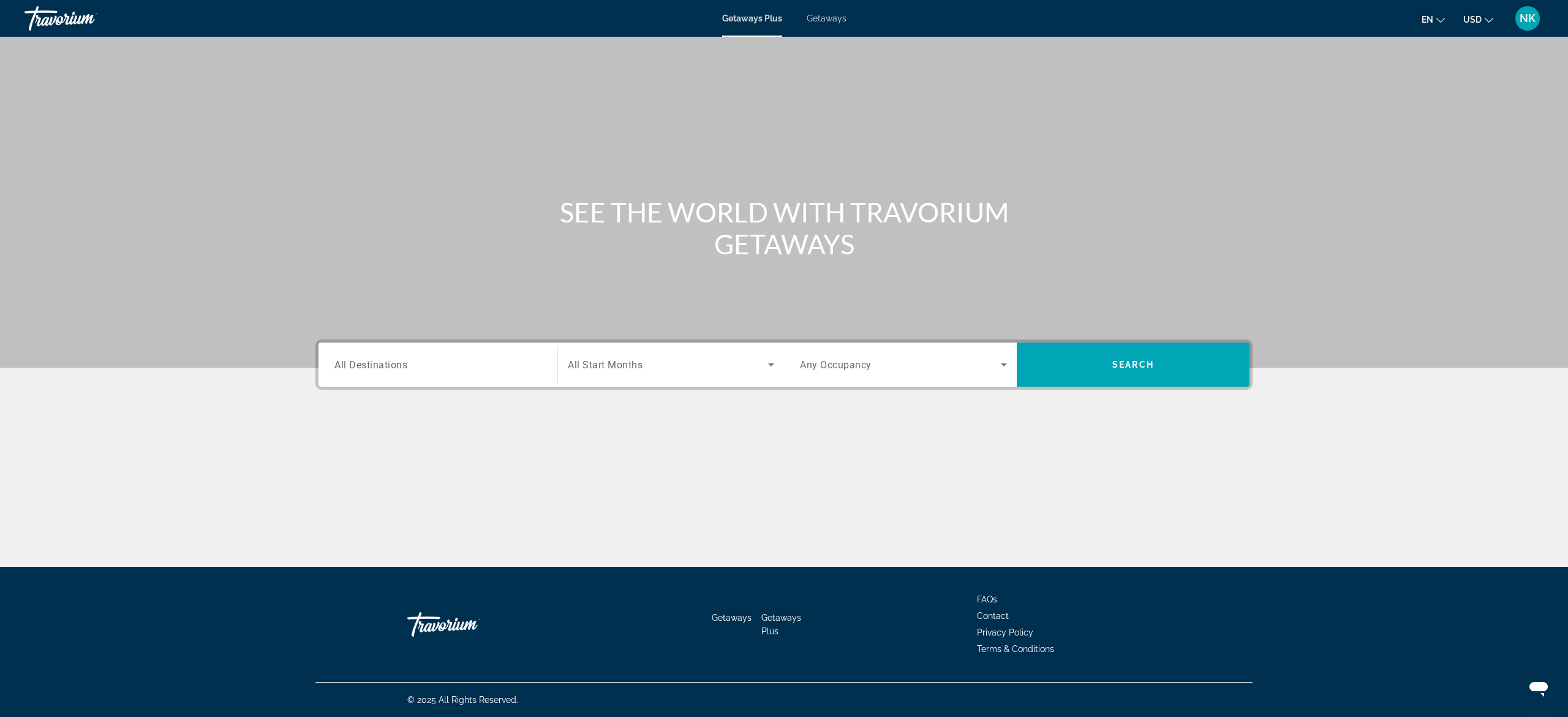
click at [495, 347] on div "Search widget" at bounding box center [438, 365] width 207 height 35
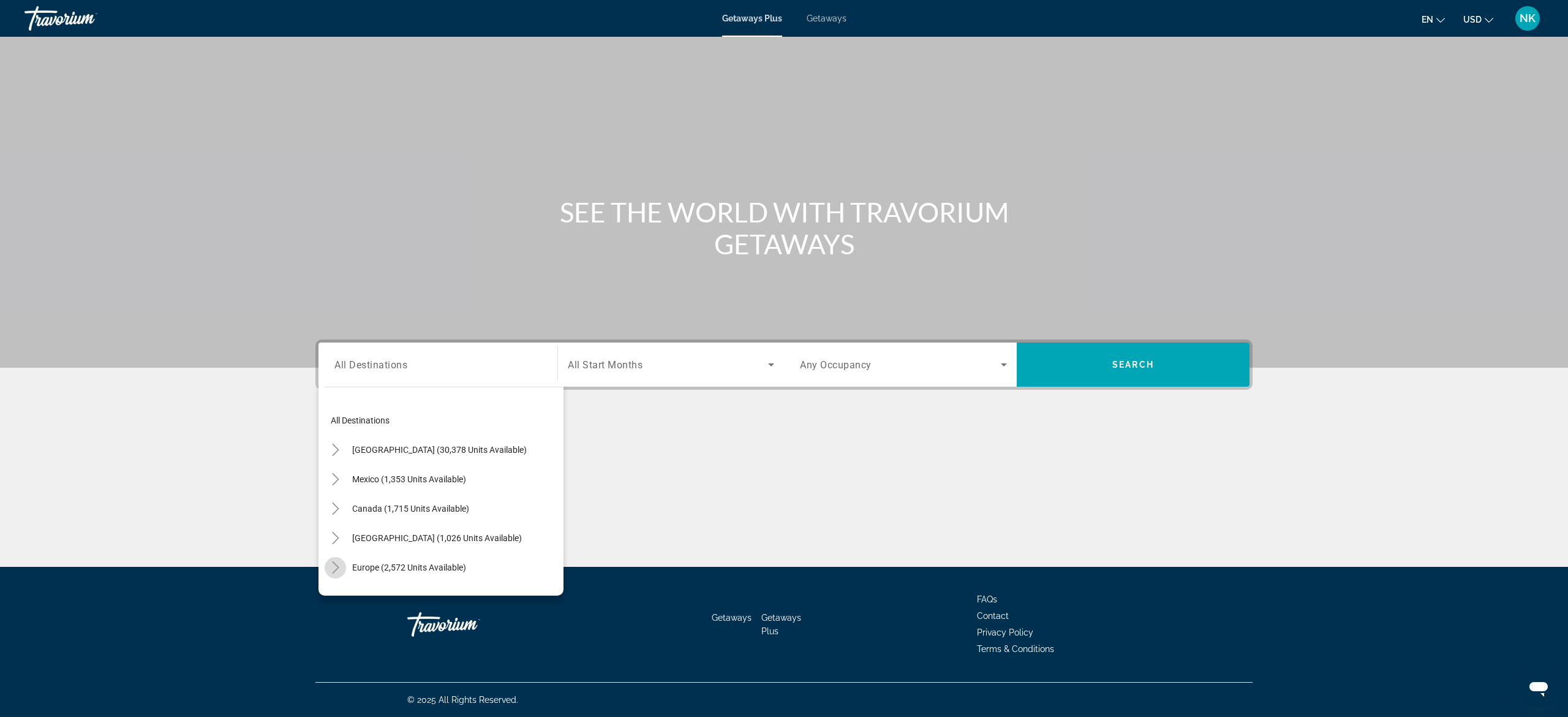
click at [329, 564] on icon "Toggle Europe (2,572 units available)" at bounding box center [335, 567] width 12 height 12
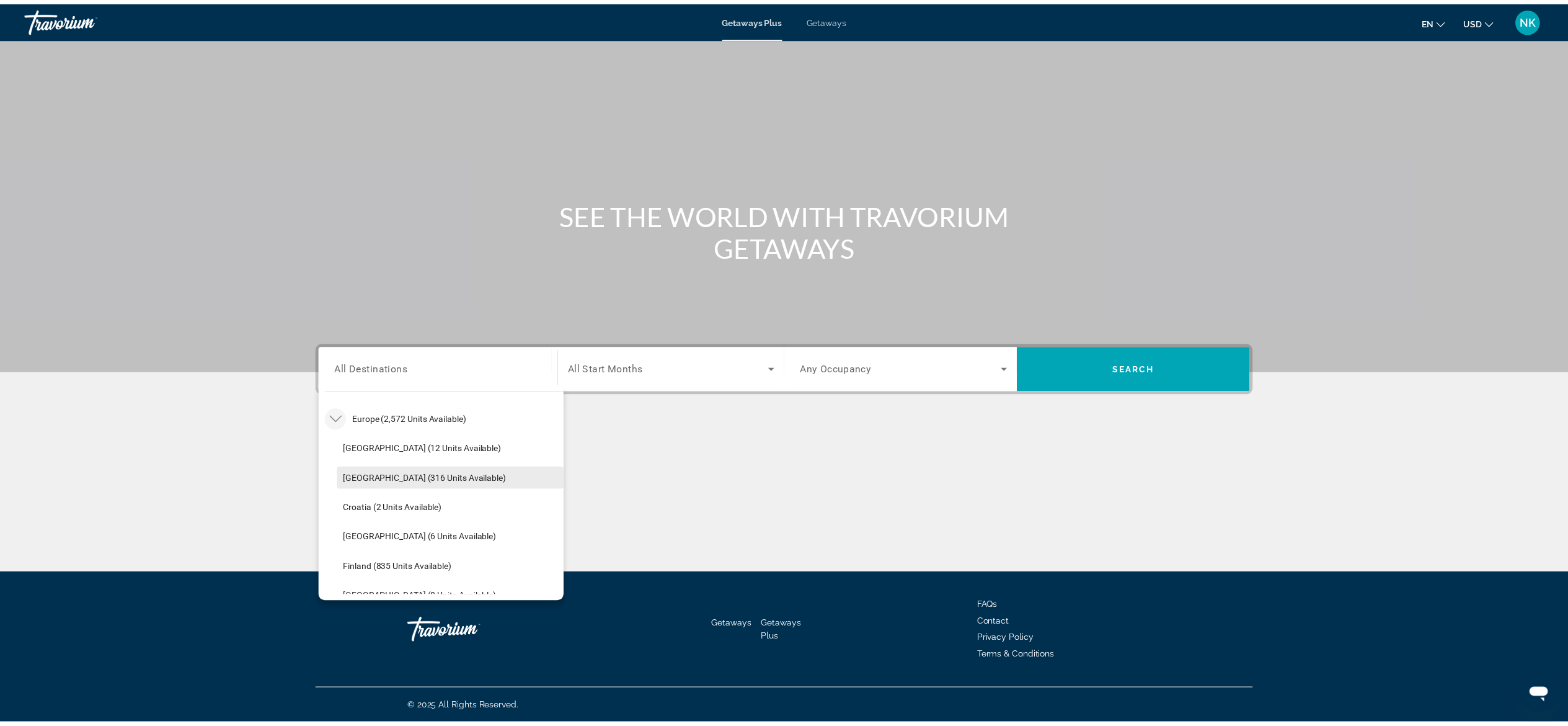
scroll to position [669, 0]
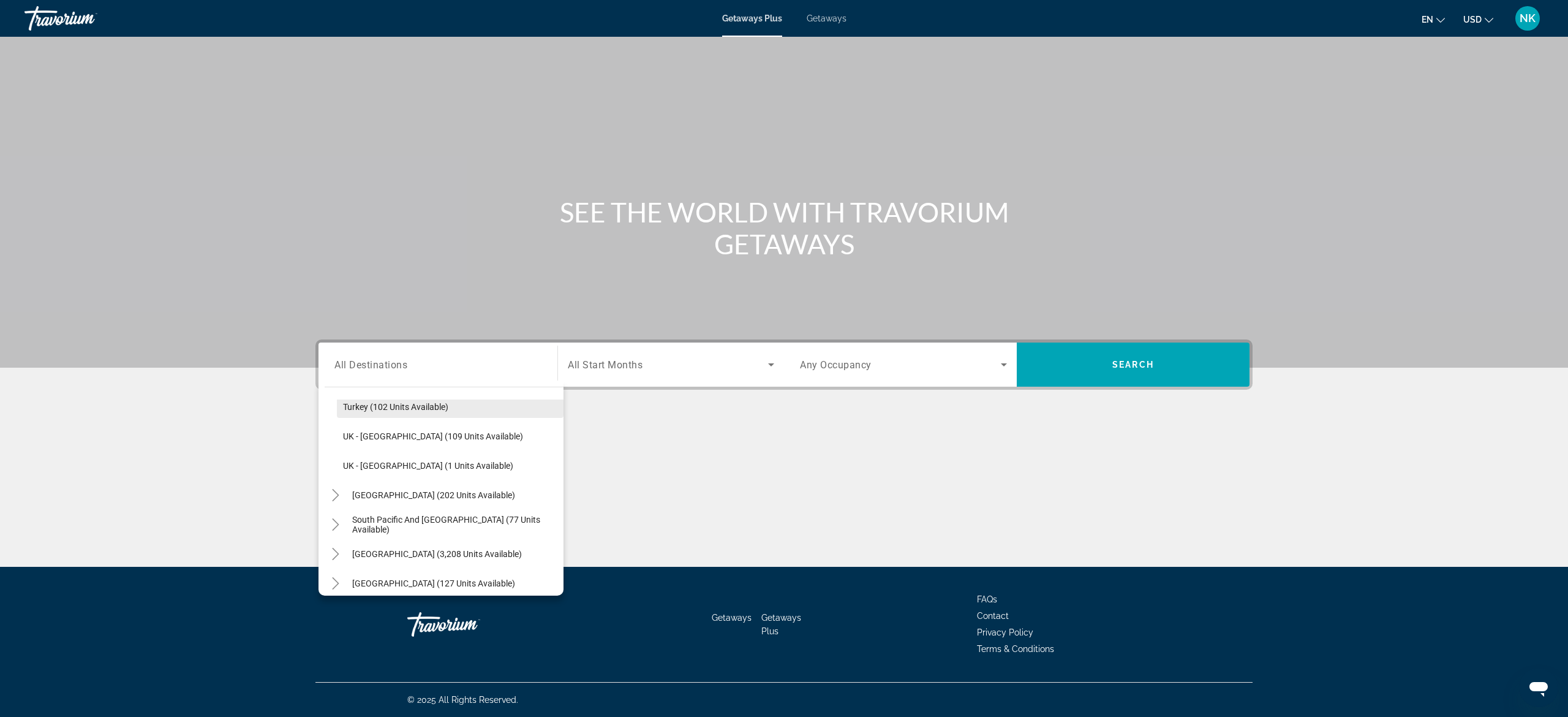
click at [399, 406] on span "Turkey (102 units available)" at bounding box center [396, 407] width 105 height 10
type input "**********"
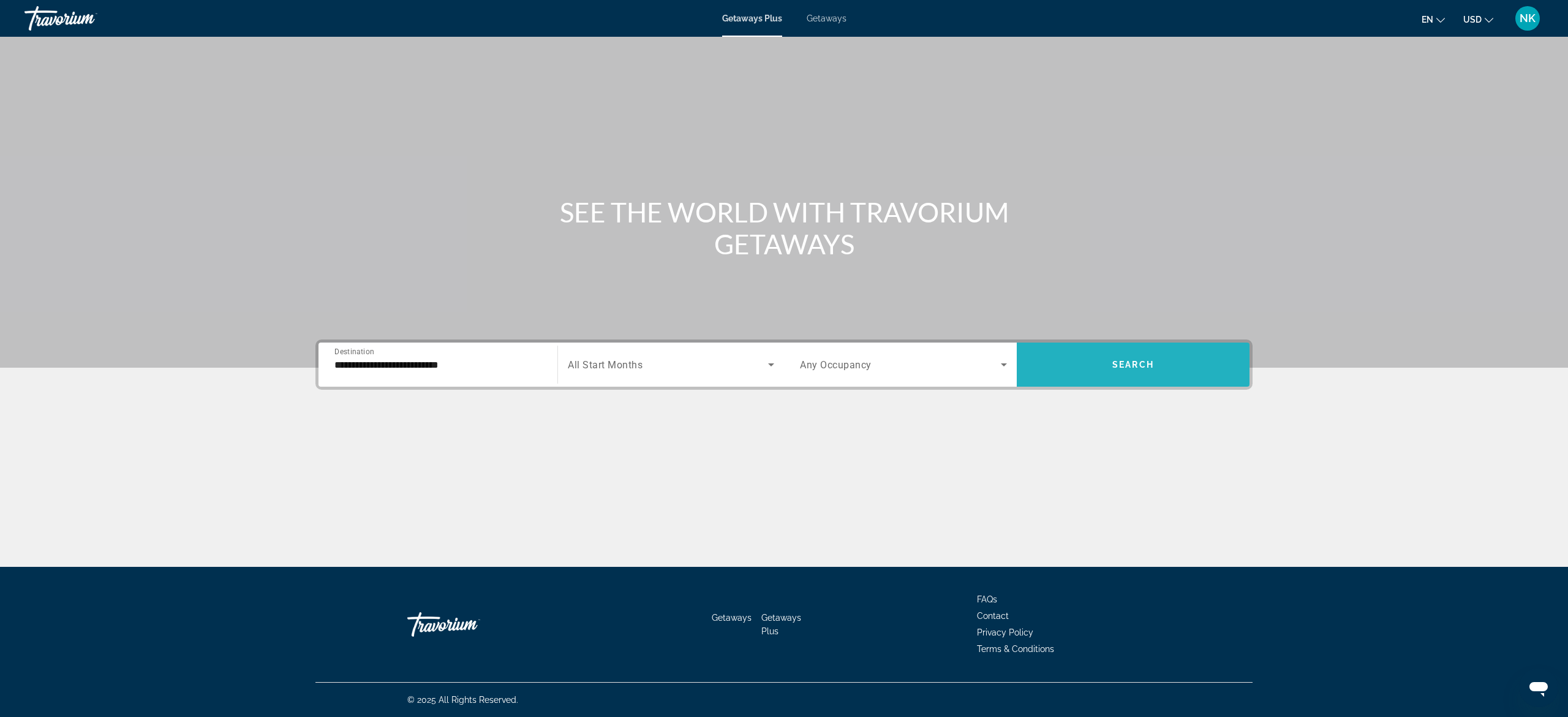
click at [1097, 364] on span "Search widget" at bounding box center [1133, 364] width 233 height 29
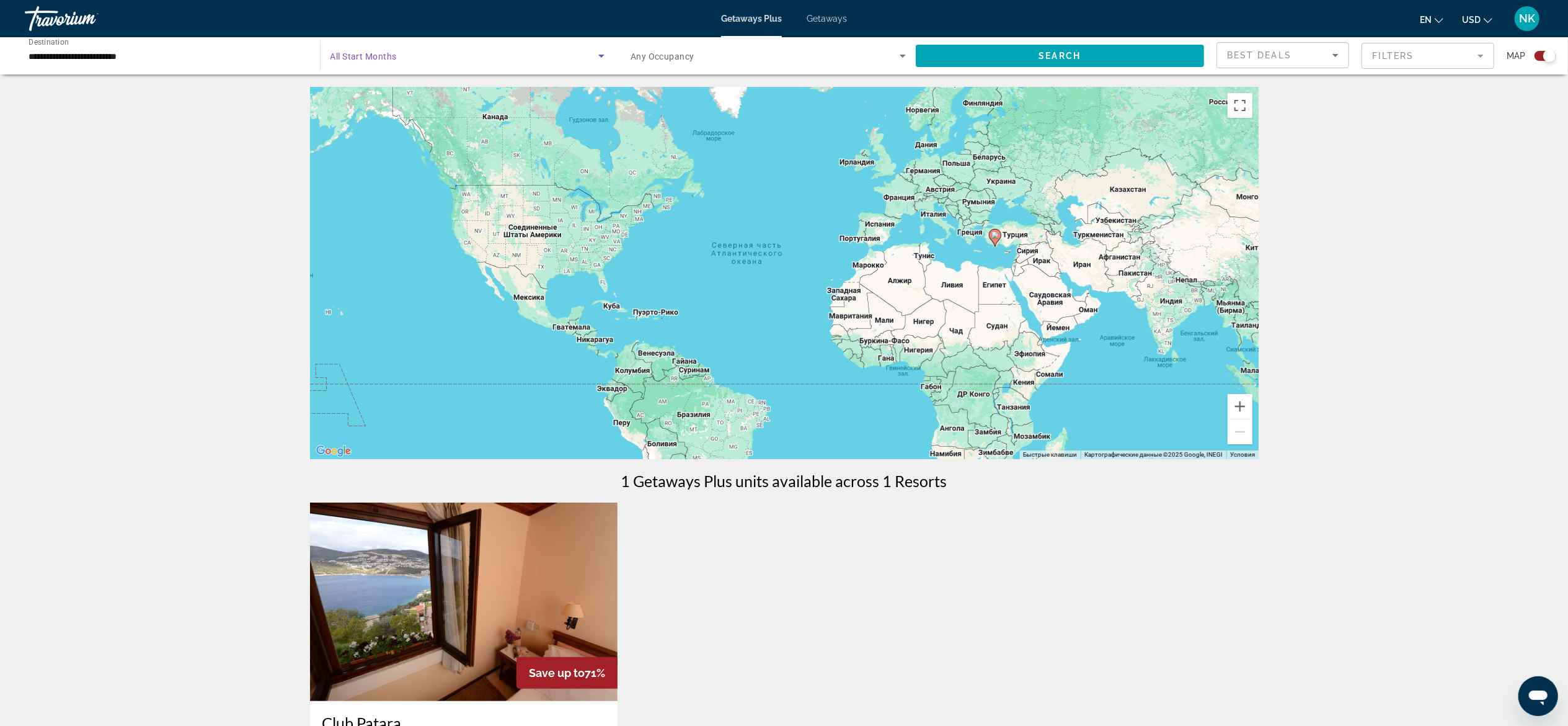
click at [513, 61] on span "Search widget" at bounding box center [464, 56] width 269 height 15
